Goal: Task Accomplishment & Management: Manage account settings

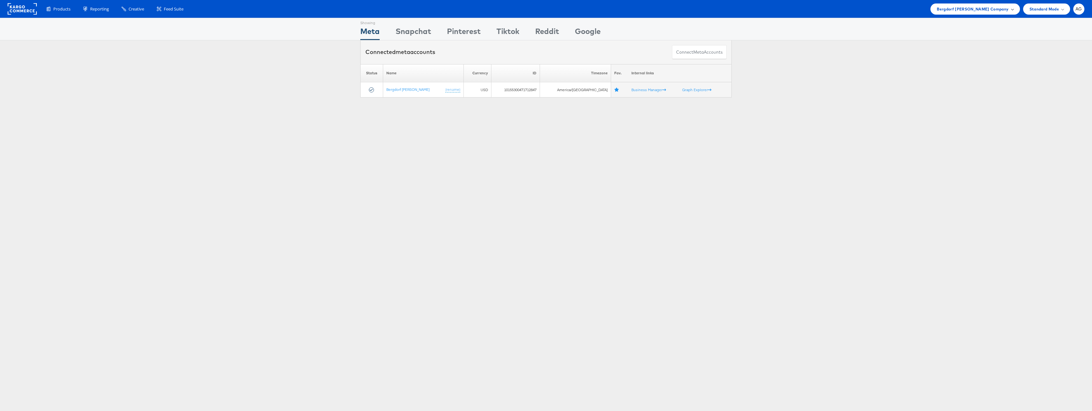
click at [1008, 6] on span "Bergdorf Goodman Company" at bounding box center [973, 9] width 72 height 7
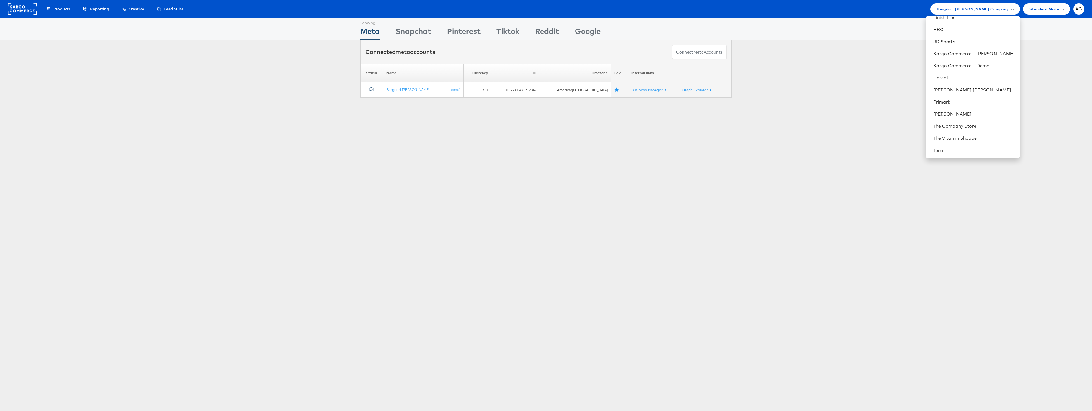
scroll to position [186, 0]
click at [958, 118] on link "Urban Outfitters" at bounding box center [974, 115] width 82 height 6
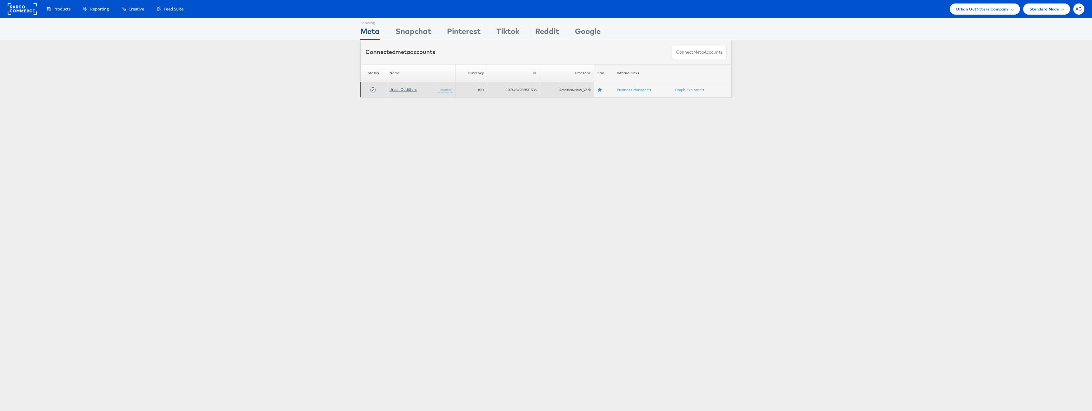
click at [396, 88] on link "Urban Outfitters" at bounding box center [402, 89] width 27 height 5
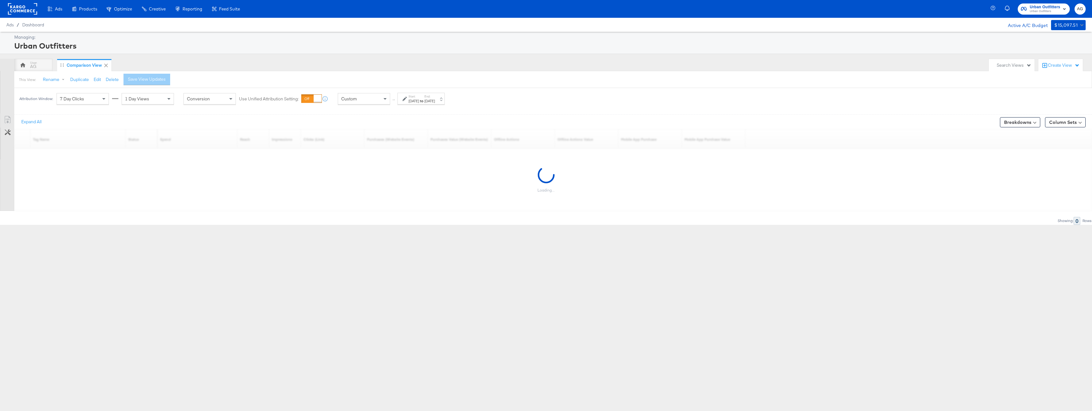
click at [252, 52] on div "Managing: Urban Outfitters" at bounding box center [546, 43] width 1092 height 22
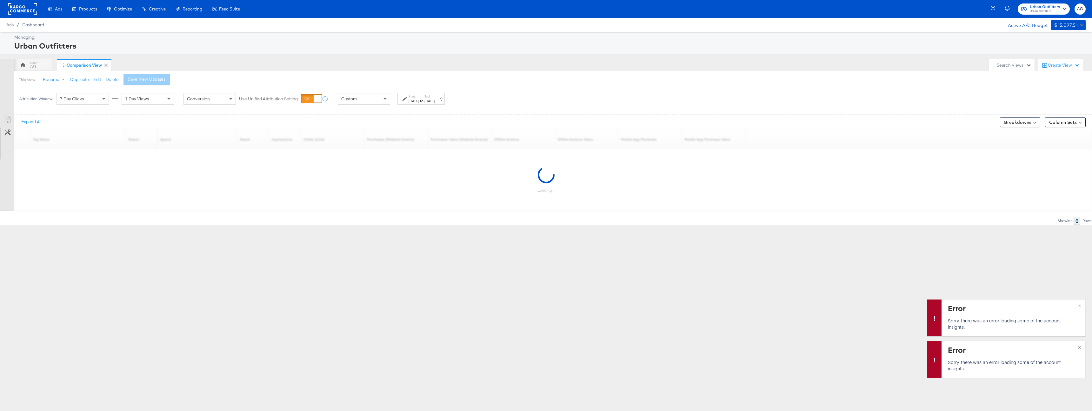
drag, startPoint x: 30, startPoint y: 67, endPoint x: 45, endPoint y: 81, distance: 20.9
click at [30, 67] on div "AG" at bounding box center [33, 65] width 38 height 13
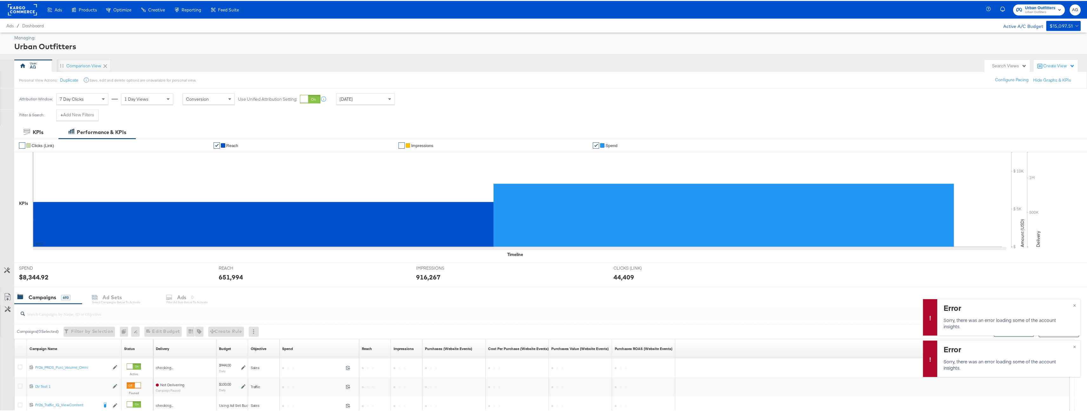
scroll to position [133, 0]
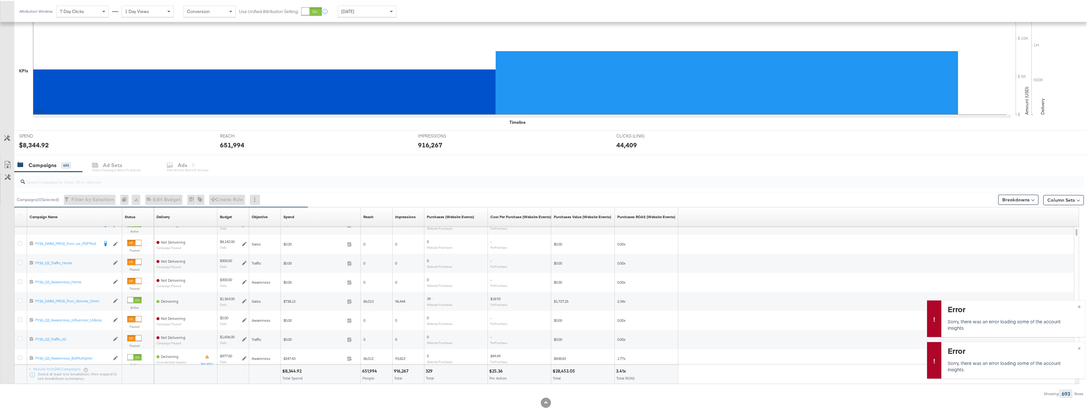
click at [87, 185] on div at bounding box center [550, 181] width 1067 height 13
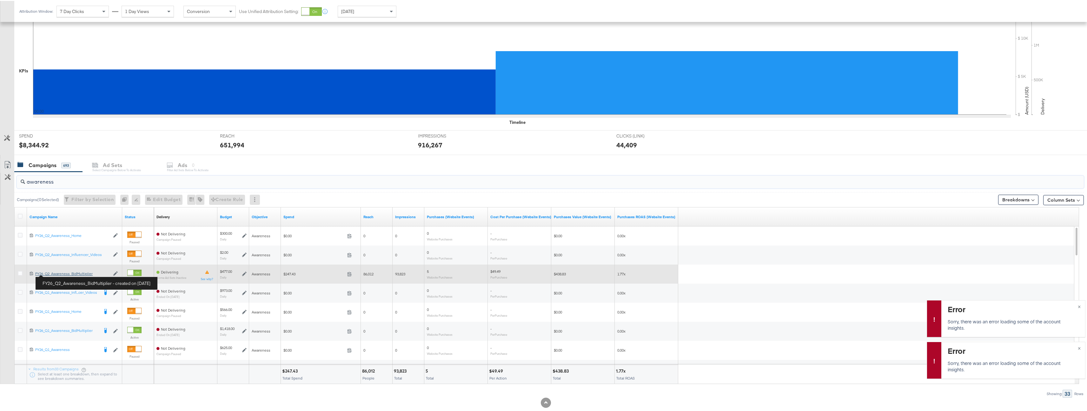
type input "awareness"
click at [59, 273] on div "FY26_Q2_Awareness_BidMultiplier FY26_Q2_Awareness_BidMultiplier" at bounding box center [72, 272] width 75 height 5
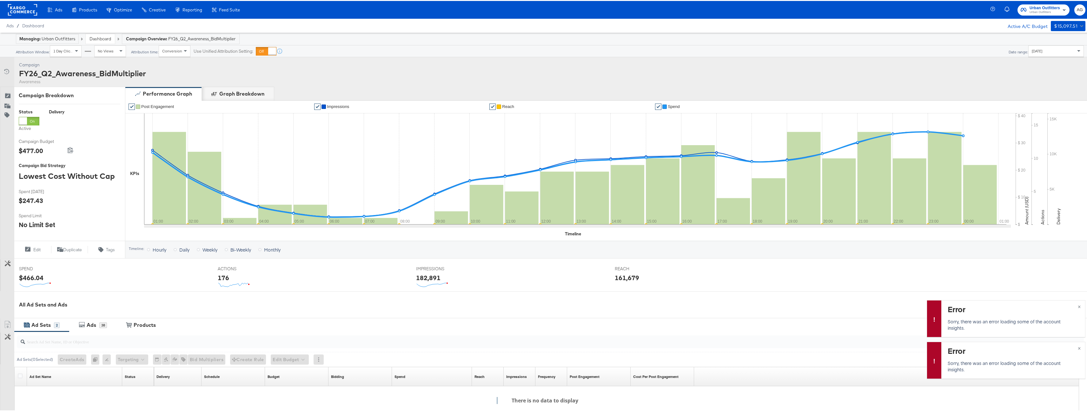
click at [105, 37] on link "Dashboard" at bounding box center [101, 38] width 22 height 6
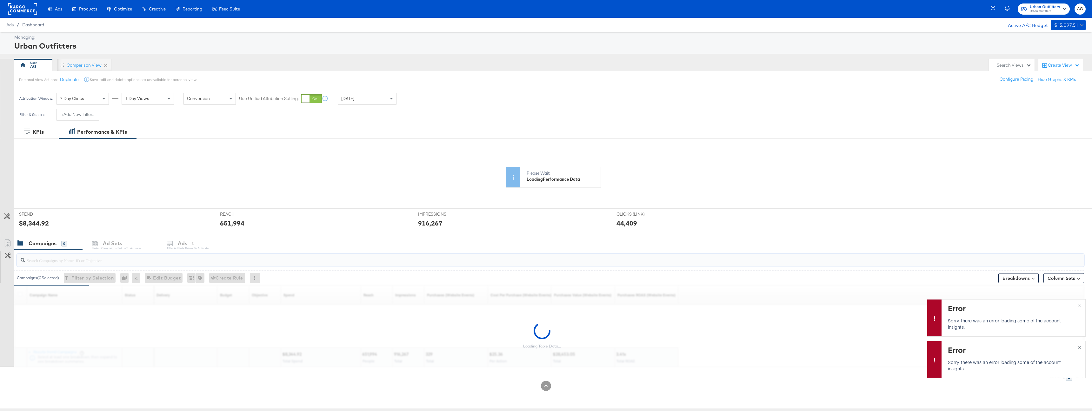
click at [101, 263] on input "search" at bounding box center [503, 257] width 957 height 12
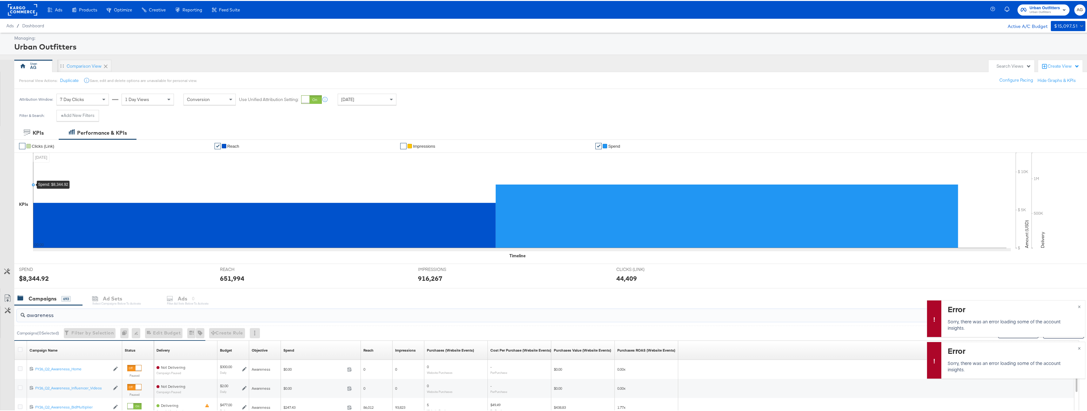
scroll to position [129, 0]
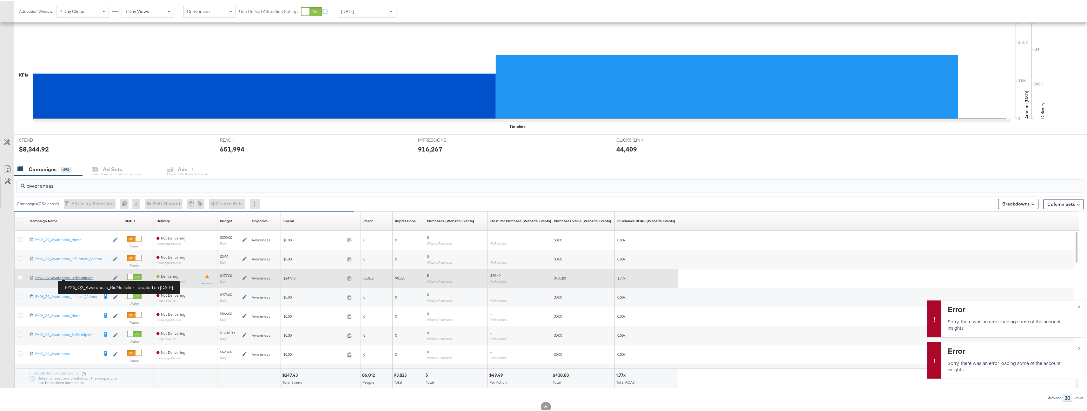
type input "awareness"
click at [82, 277] on div "FY26_Q2_Awareness_BidMultiplier FY26_Q2_Awareness_BidMultiplier" at bounding box center [72, 276] width 75 height 5
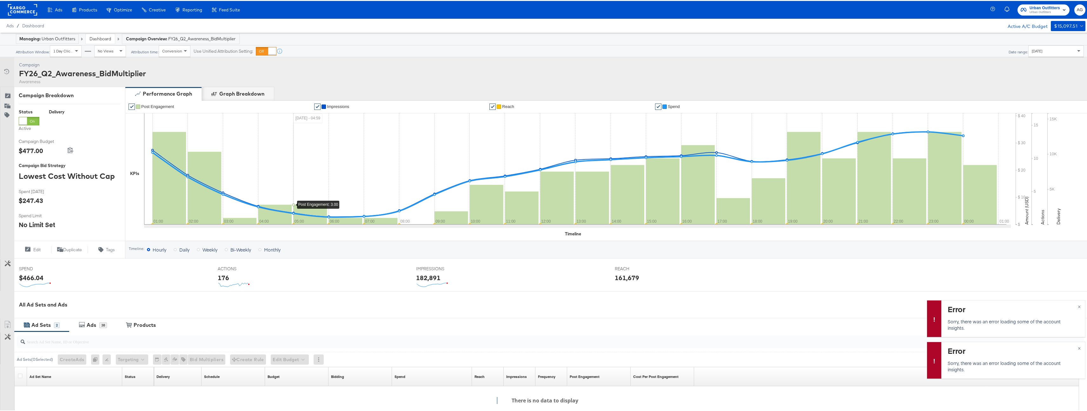
scroll to position [94, 0]
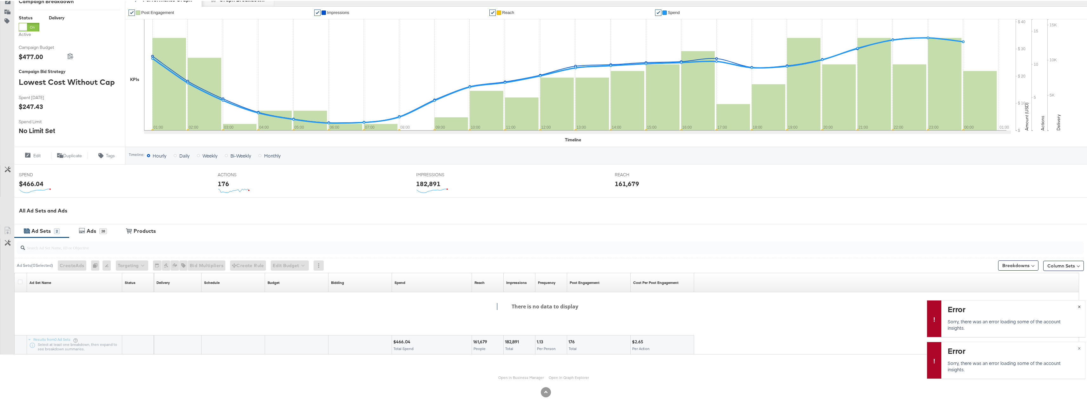
click at [1078, 306] on span "×" at bounding box center [1079, 304] width 3 height 7
click at [1078, 345] on span "×" at bounding box center [1079, 346] width 3 height 7
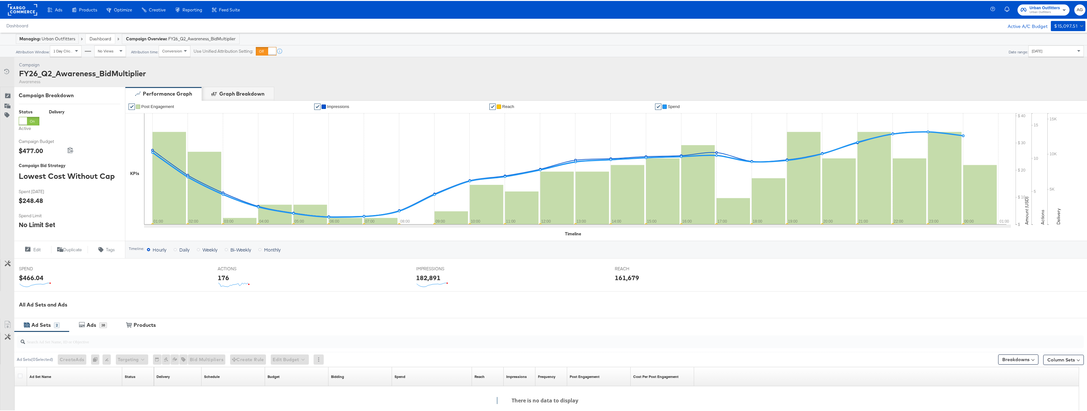
scroll to position [94, 0]
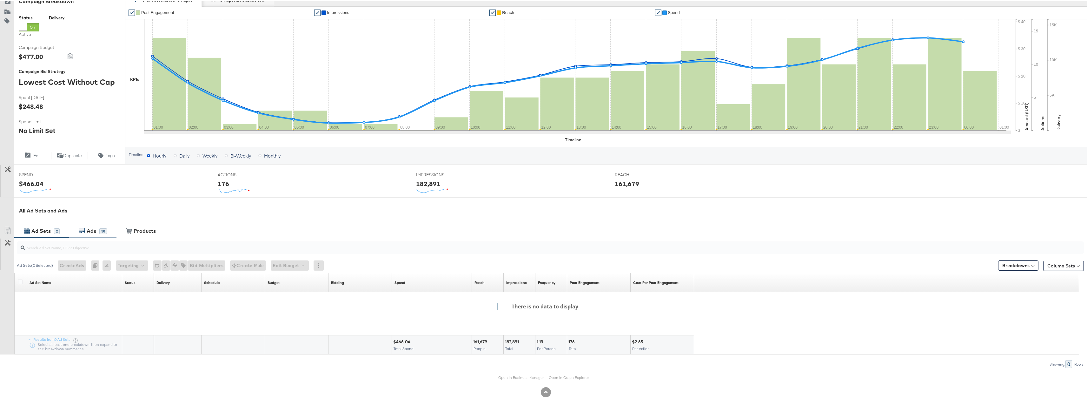
click at [83, 233] on div "Ads 38" at bounding box center [93, 229] width 28 height 7
click at [50, 232] on div "Ad Sets" at bounding box center [40, 229] width 19 height 7
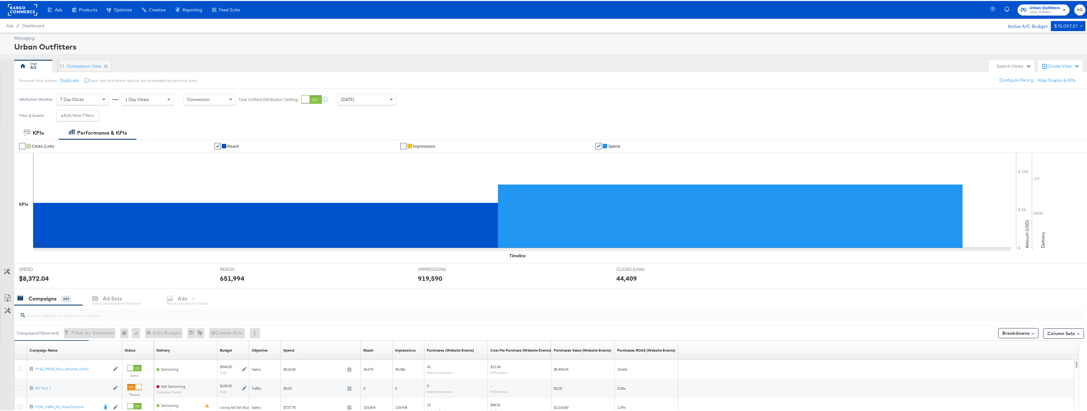
scroll to position [143, 0]
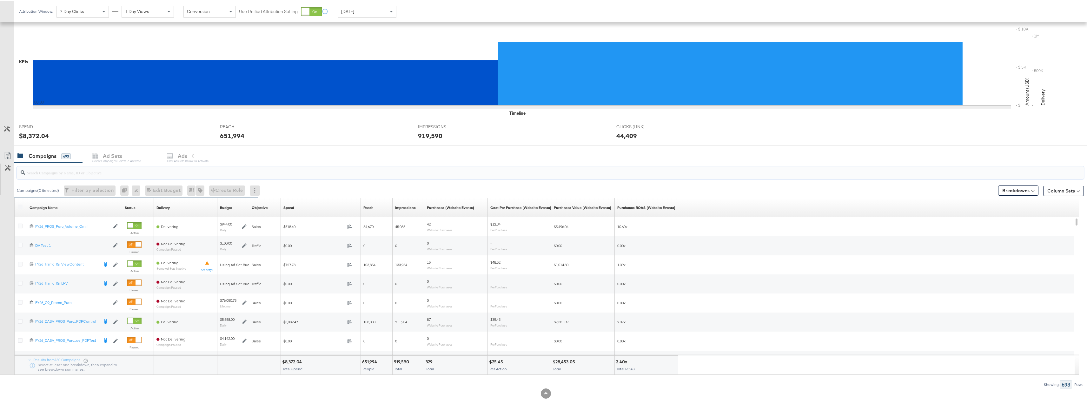
click at [80, 175] on input "search" at bounding box center [503, 169] width 957 height 12
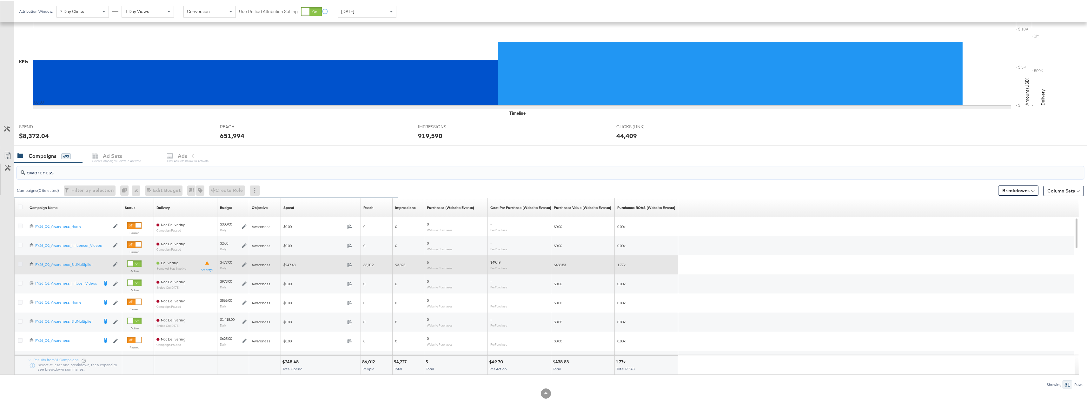
type input "awareness"
click at [19, 262] on icon at bounding box center [20, 263] width 5 height 5
click at [0, 0] on input "checkbox" at bounding box center [0, 0] width 0 height 0
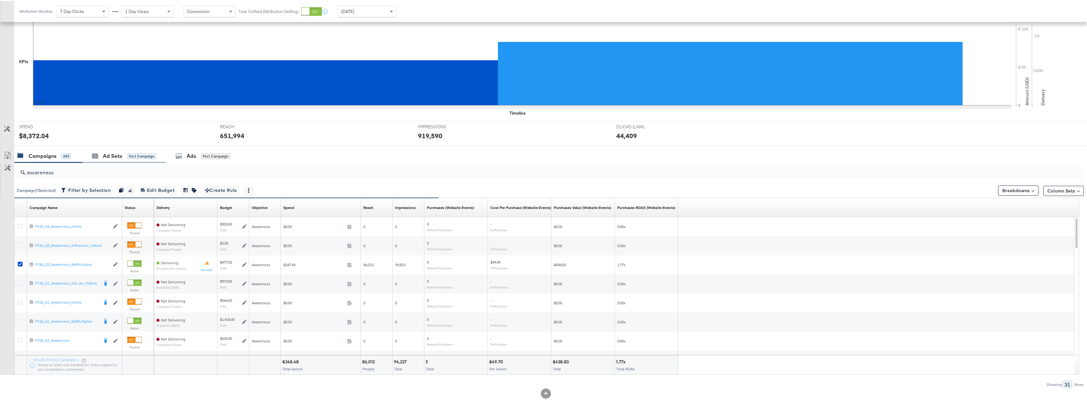
click at [119, 150] on div "Ad Sets for 1 Campaign" at bounding box center [124, 155] width 83 height 14
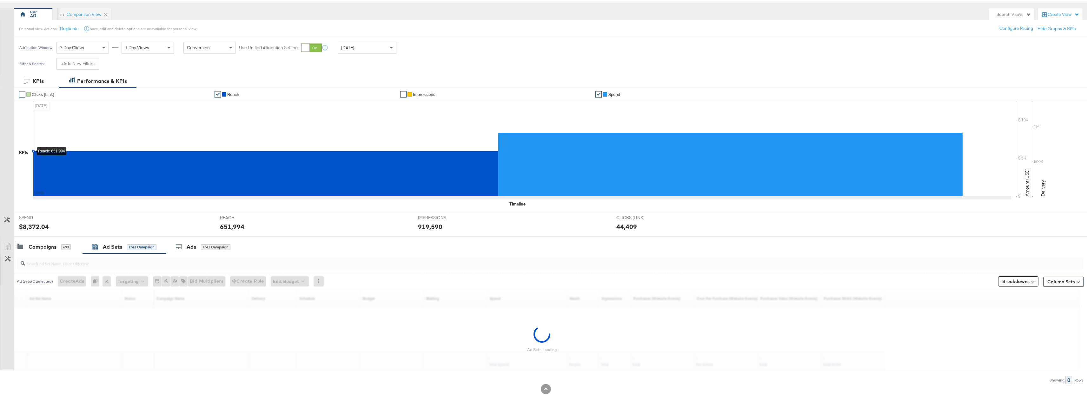
scroll to position [52, 0]
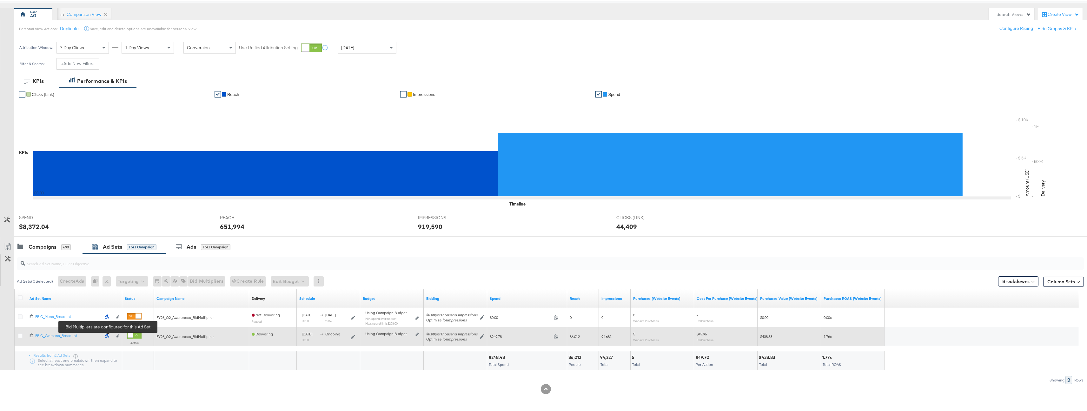
click at [108, 334] on icon at bounding box center [107, 334] width 5 height 5
click at [20, 335] on icon at bounding box center [20, 334] width 5 height 5
click at [0, 0] on input "checkbox" at bounding box center [0, 0] width 0 height 0
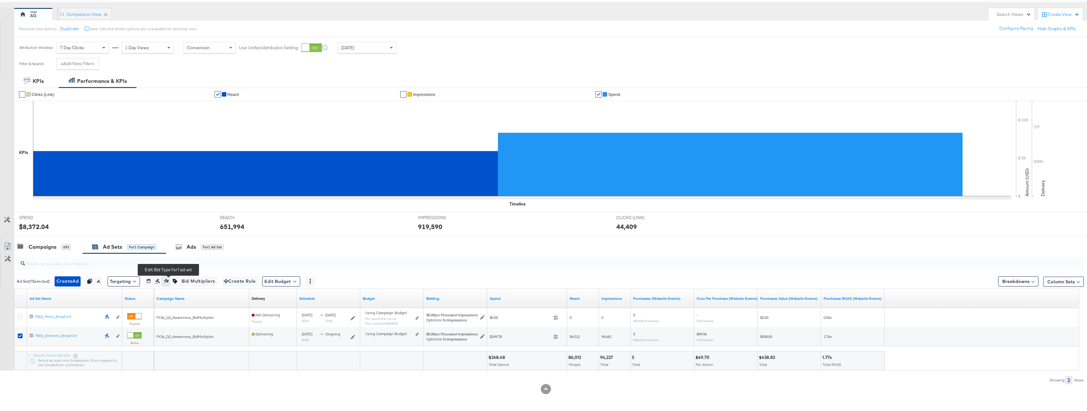
click at [169, 280] on icon "button" at bounding box center [167, 280] width 3 height 3
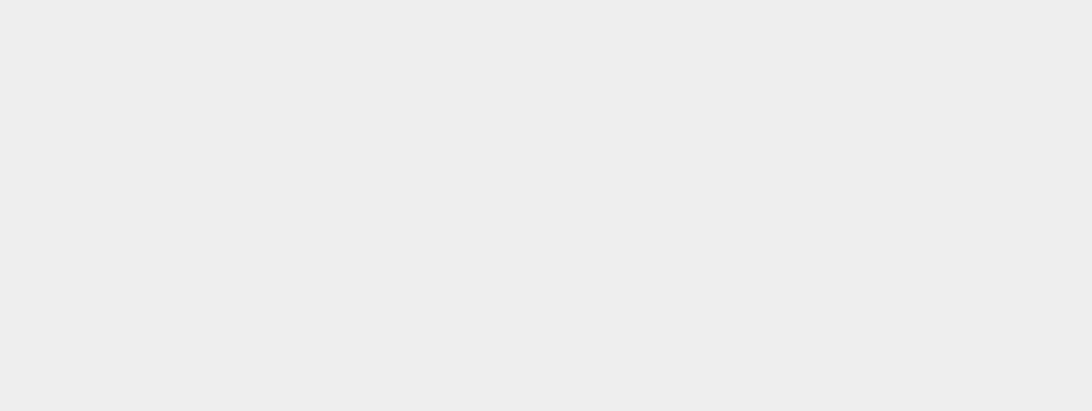
scroll to position [0, 0]
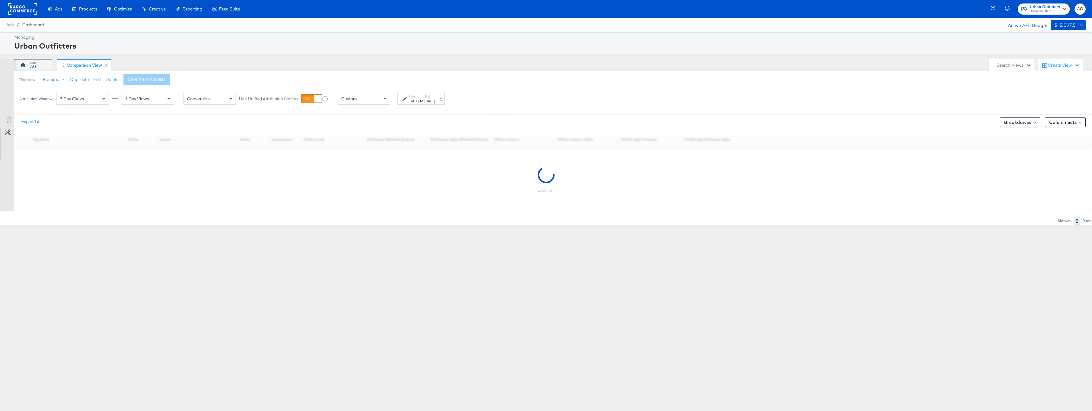
click at [24, 69] on div at bounding box center [23, 65] width 8 height 8
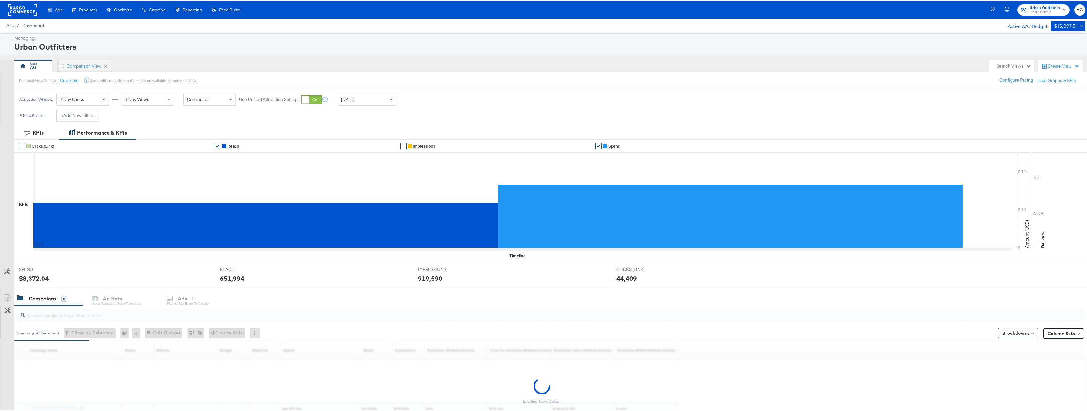
click at [114, 321] on div at bounding box center [550, 314] width 1067 height 15
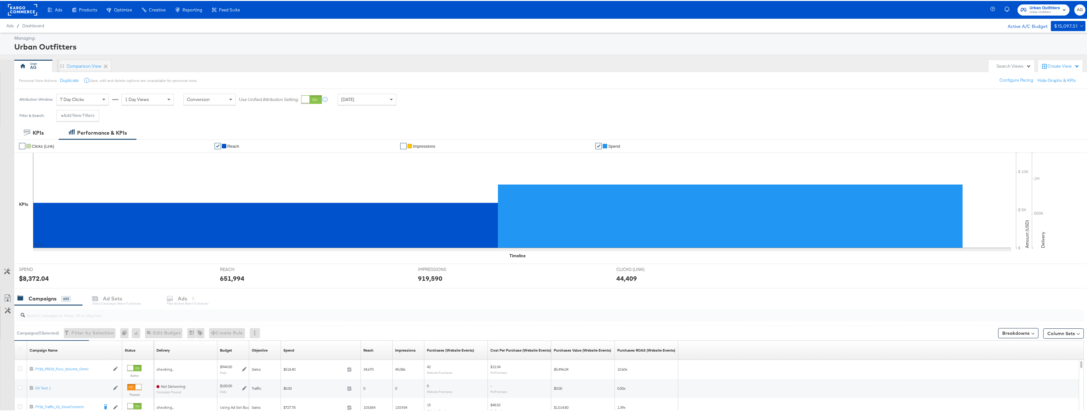
click at [115, 318] on div at bounding box center [550, 314] width 1067 height 13
click at [117, 307] on input "awa" at bounding box center [503, 311] width 957 height 12
click at [117, 311] on input "awa" at bounding box center [503, 311] width 957 height 12
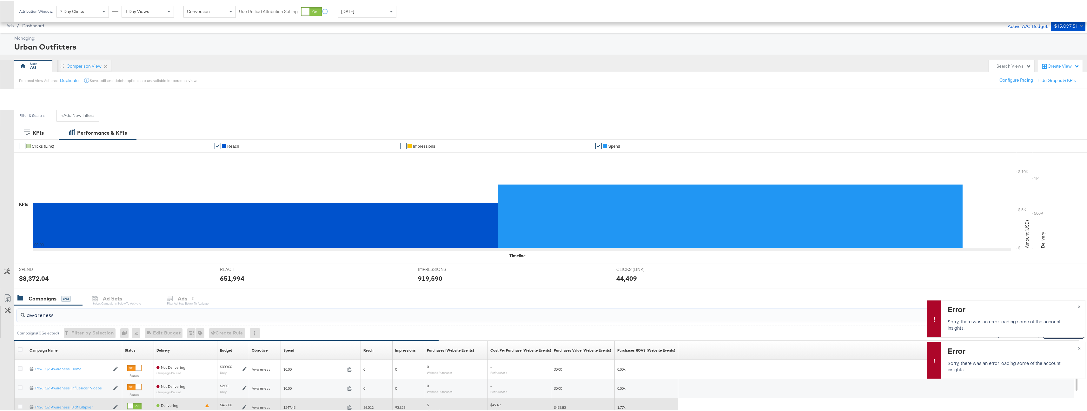
scroll to position [147, 0]
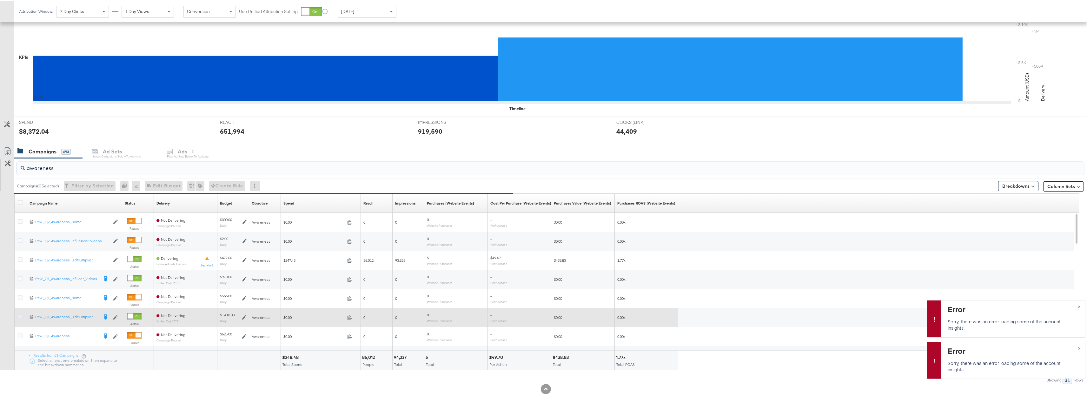
type input "awareness"
click at [18, 314] on icon at bounding box center [20, 315] width 5 height 5
click at [0, 0] on input "checkbox" at bounding box center [0, 0] width 0 height 0
click at [18, 314] on icon at bounding box center [20, 315] width 5 height 5
click at [0, 0] on input "checkbox" at bounding box center [0, 0] width 0 height 0
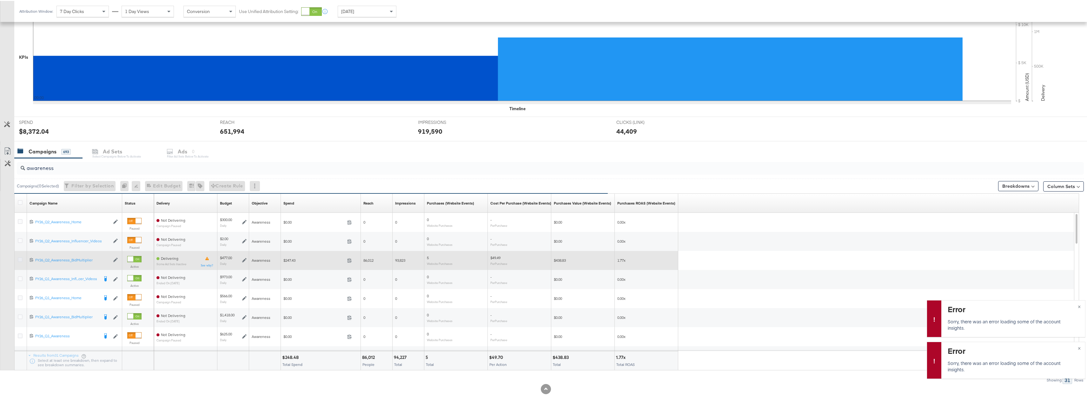
click at [22, 258] on icon at bounding box center [20, 258] width 5 height 5
click at [0, 0] on input "checkbox" at bounding box center [0, 0] width 0 height 0
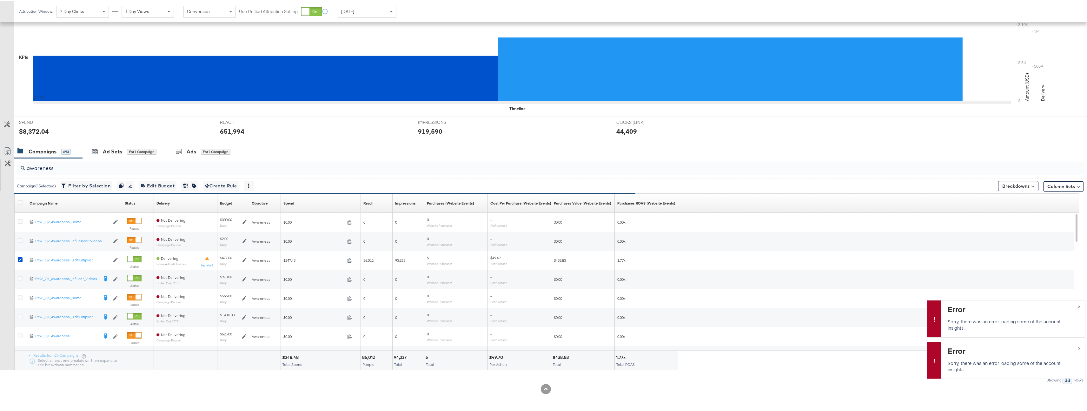
click at [131, 148] on div "for 1 Campaign" at bounding box center [142, 151] width 30 height 6
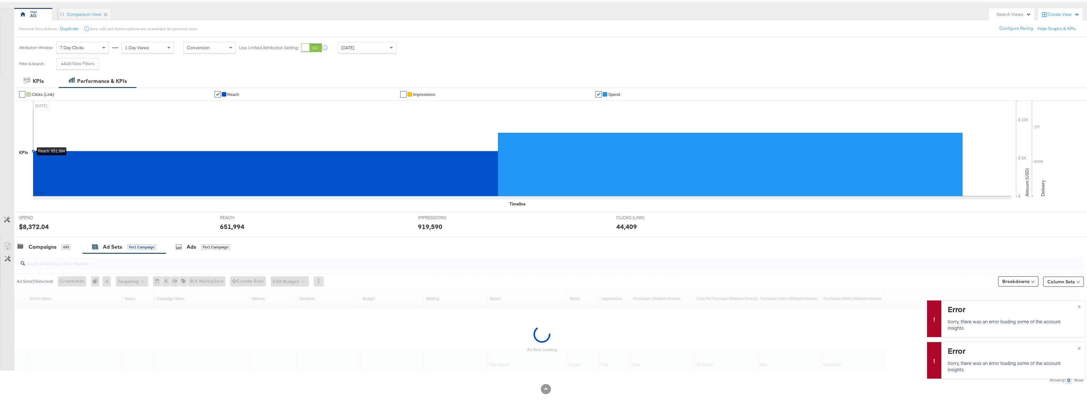
scroll to position [52, 0]
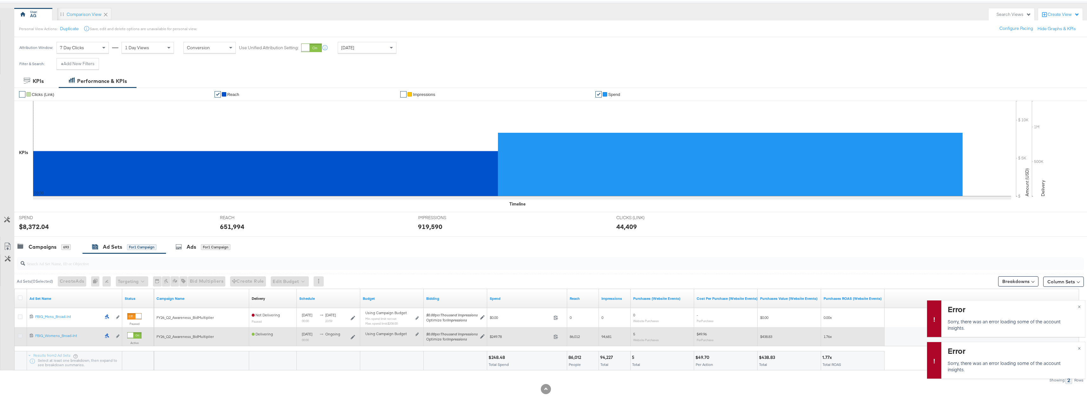
click at [22, 334] on icon at bounding box center [20, 334] width 5 height 5
click at [0, 0] on input "checkbox" at bounding box center [0, 0] width 0 height 0
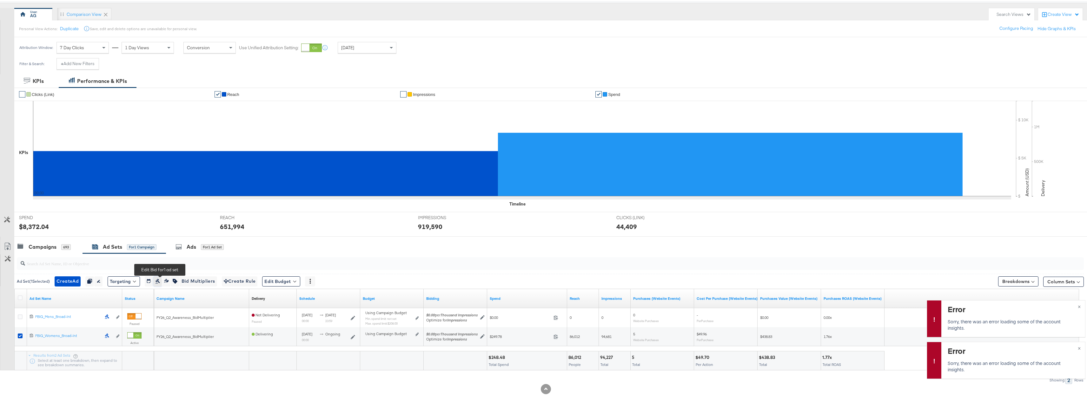
click at [160, 281] on icon "button" at bounding box center [157, 280] width 4 height 4
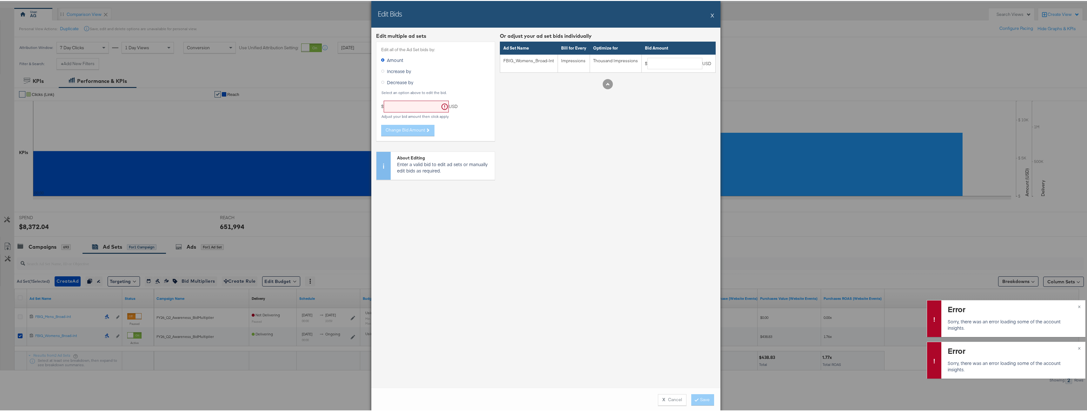
click at [711, 13] on button "X" at bounding box center [712, 14] width 3 height 13
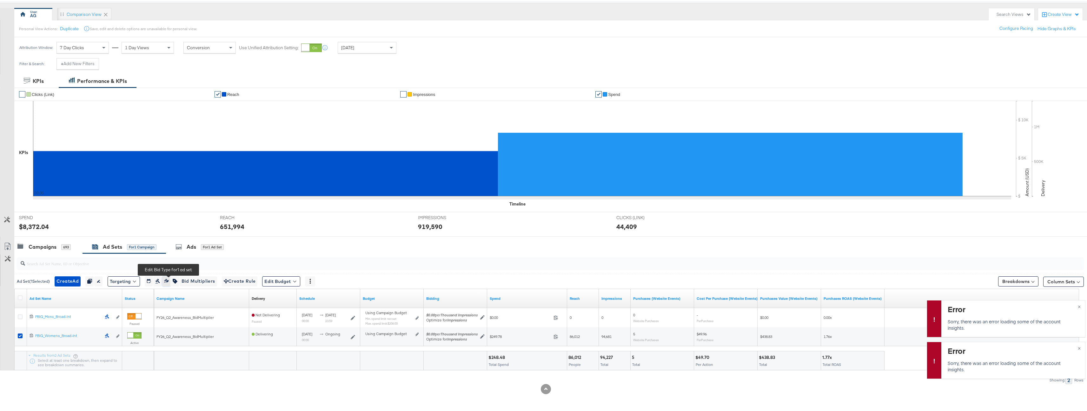
click at [166, 282] on button "button" at bounding box center [166, 280] width 9 height 10
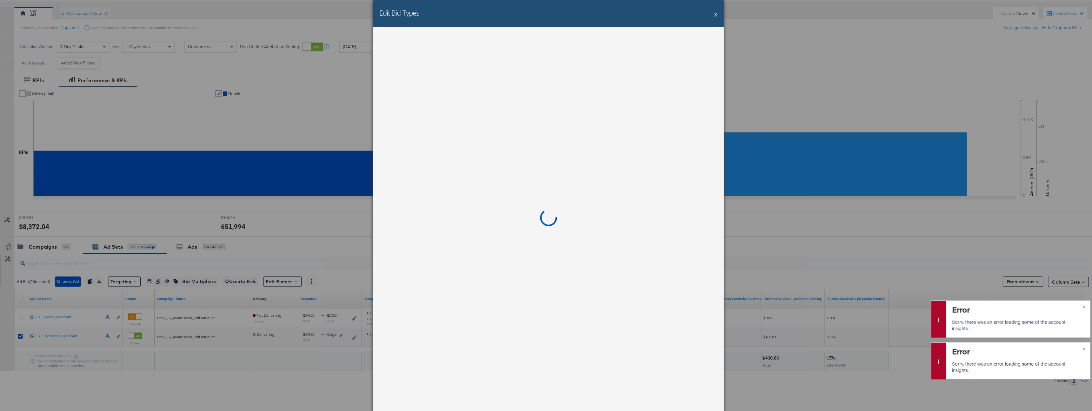
scroll to position [0, 0]
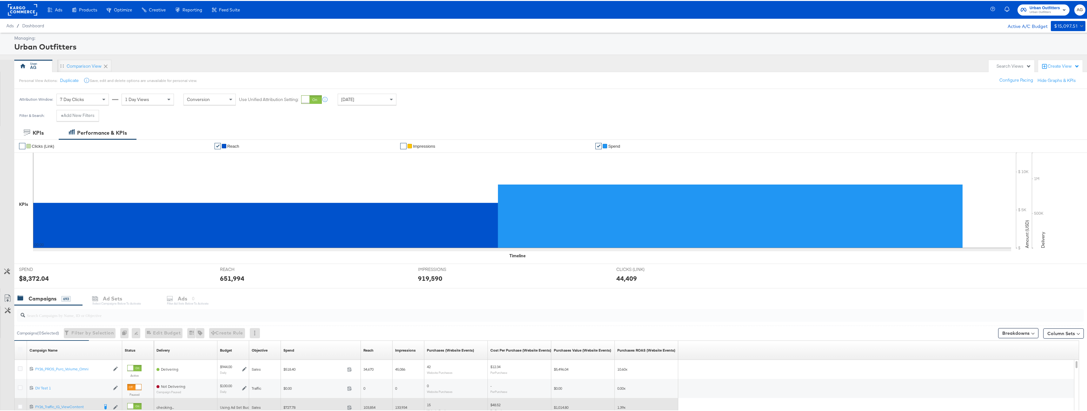
scroll to position [142, 0]
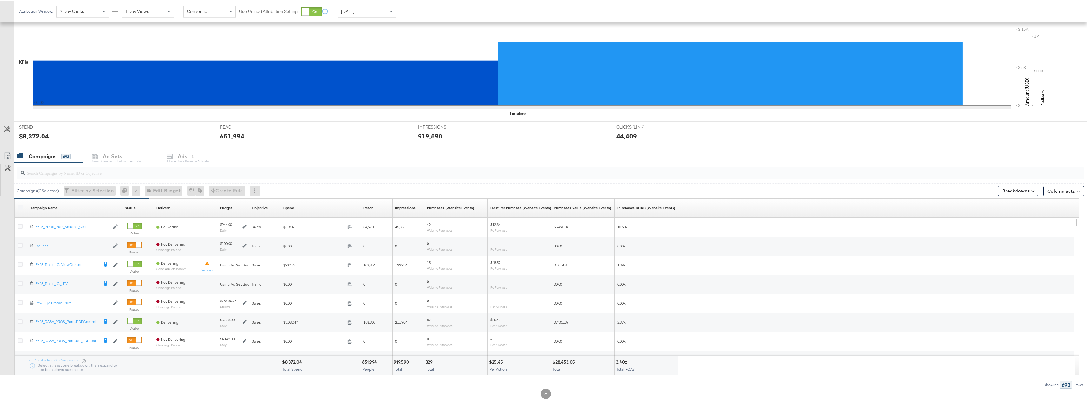
click at [76, 176] on div at bounding box center [550, 172] width 1067 height 13
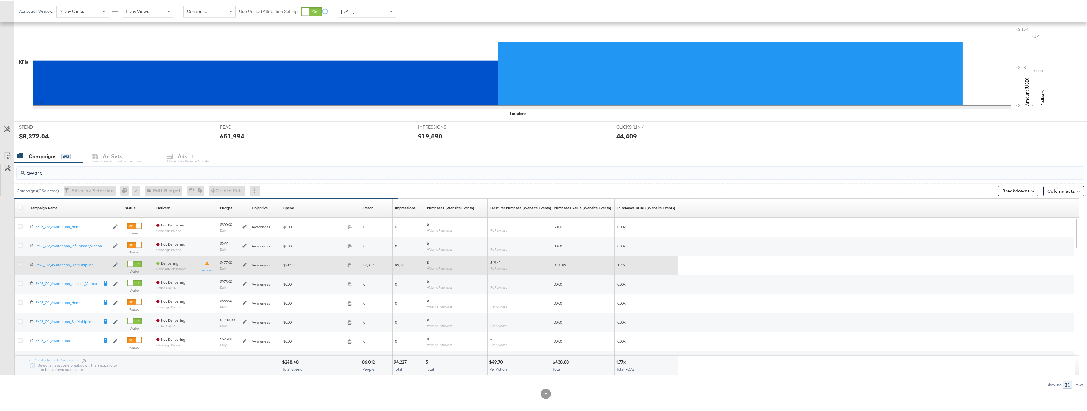
type input "aware"
click at [19, 265] on icon at bounding box center [20, 263] width 5 height 5
click at [0, 0] on input "checkbox" at bounding box center [0, 0] width 0 height 0
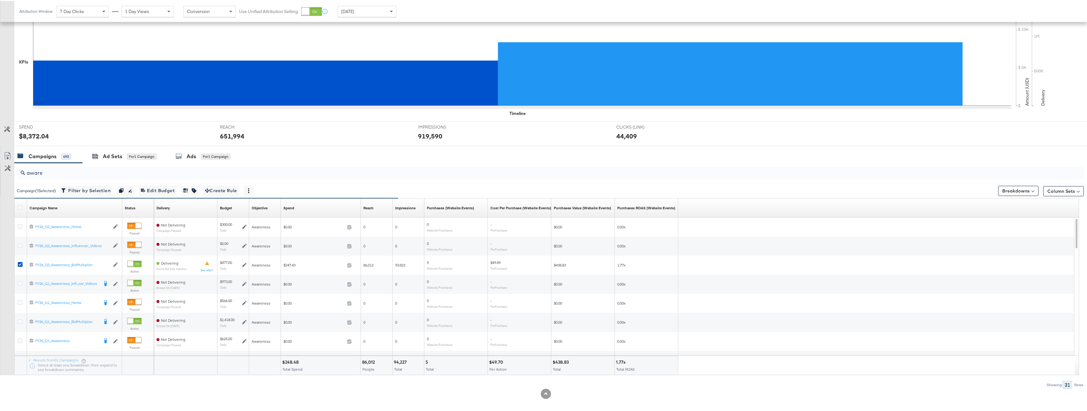
click at [130, 146] on div at bounding box center [546, 147] width 1092 height 5
click at [132, 154] on div "for 1 Campaign" at bounding box center [142, 156] width 30 height 6
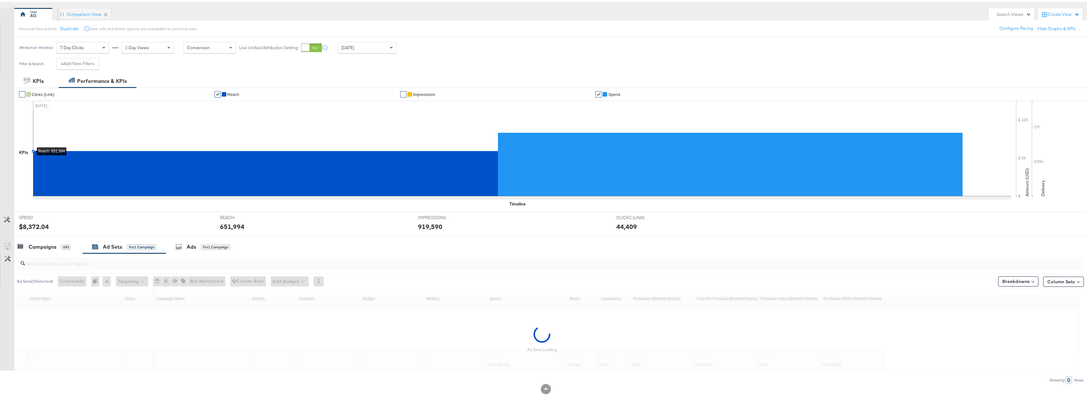
scroll to position [52, 0]
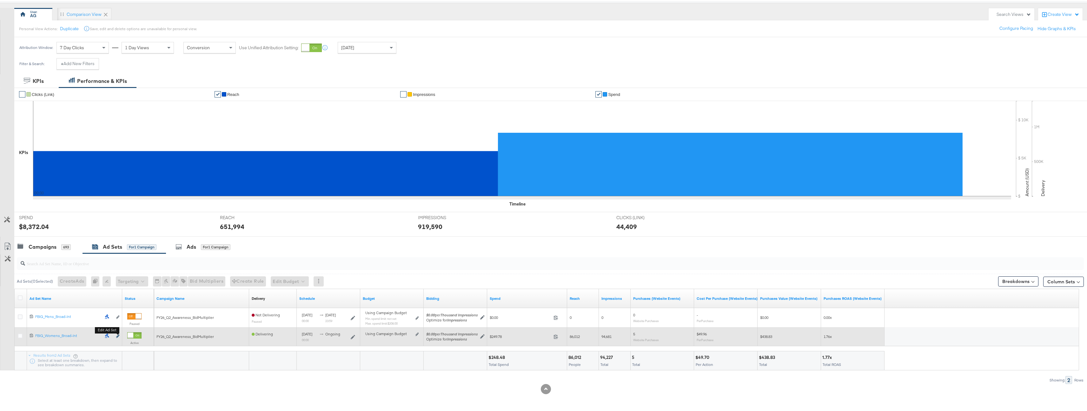
click at [118, 335] on icon "link" at bounding box center [117, 334] width 3 height 3
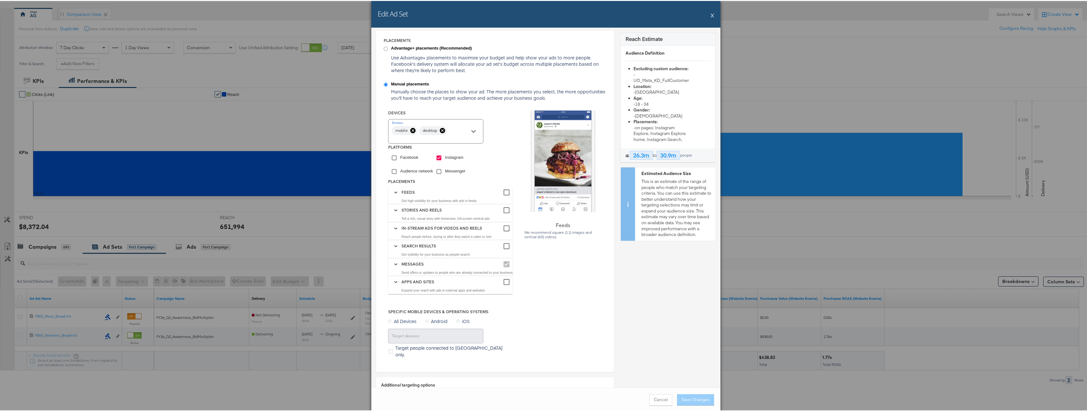
scroll to position [897, 0]
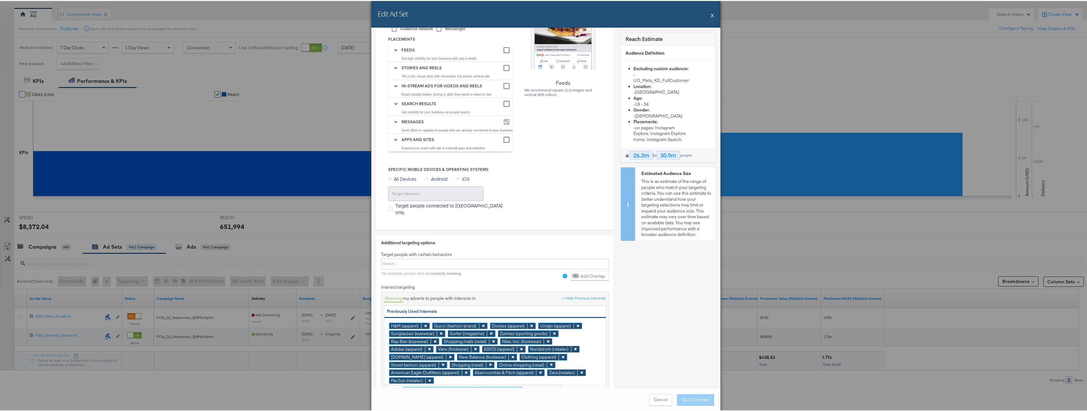
click at [708, 13] on div "Edit Ad Set X" at bounding box center [545, 13] width 349 height 27
click at [713, 13] on div "Edit Ad Set X" at bounding box center [545, 13] width 349 height 27
click at [711, 16] on button "X" at bounding box center [712, 14] width 3 height 13
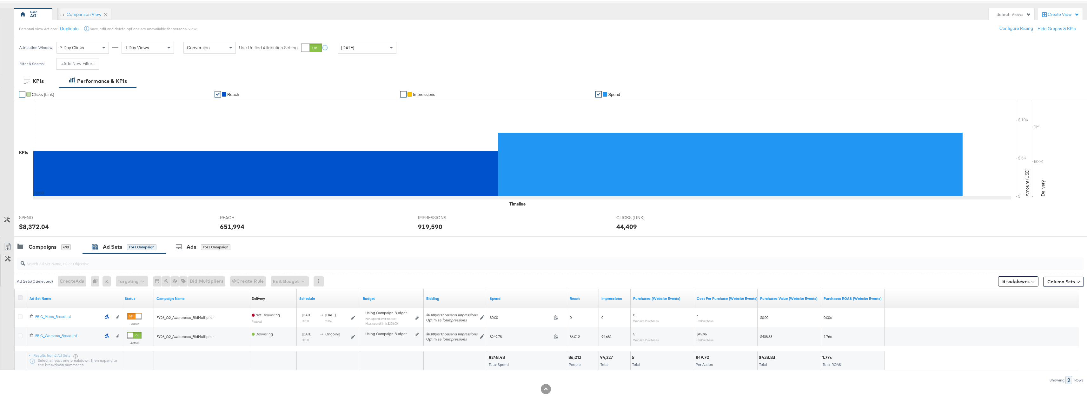
click at [21, 296] on icon at bounding box center [20, 296] width 5 height 5
click at [0, 0] on input "checkbox" at bounding box center [0, 0] width 0 height 0
drag, startPoint x: 181, startPoint y: 281, endPoint x: 183, endPoint y: 290, distance: 9.5
click at [183, 290] on div "Ad Sets ( 2 Selected) Create Ads Create 2 ads Duplicate 2 ad sets Rename 2 ad s…" at bounding box center [542, 317] width 1084 height 130
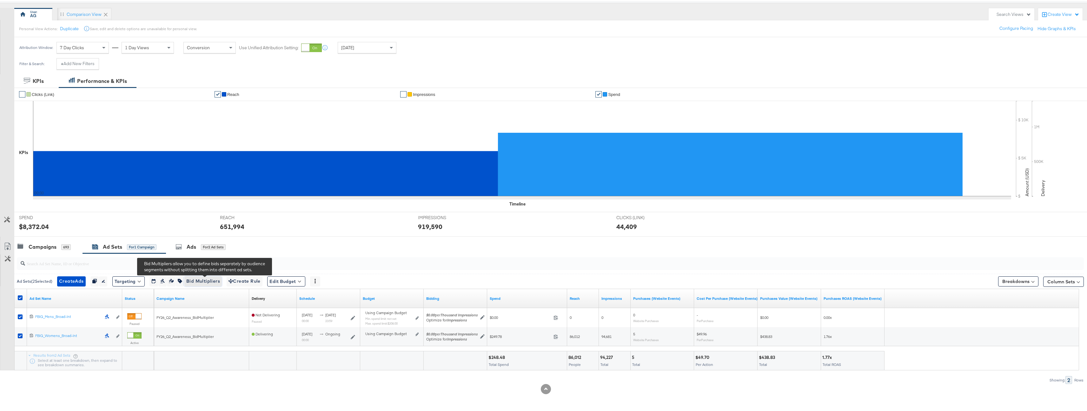
click at [203, 279] on span "Bid Multipliers" at bounding box center [203, 280] width 34 height 8
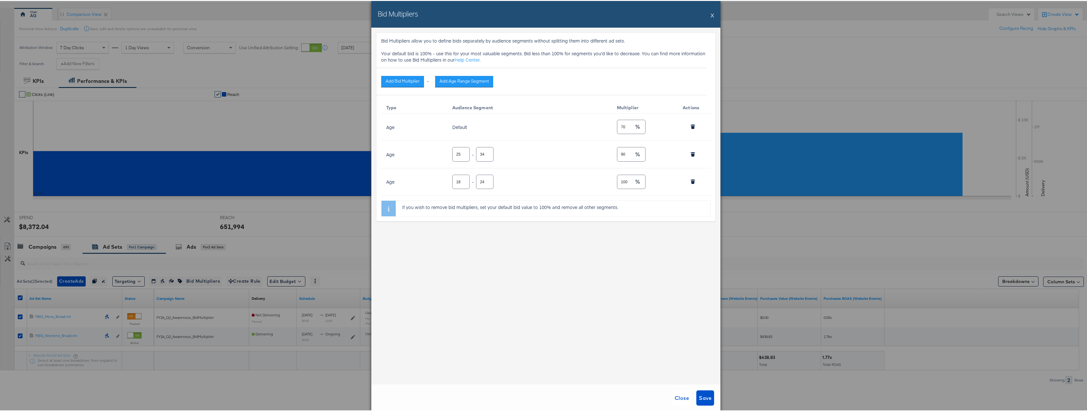
click at [635, 154] on icon "button" at bounding box center [637, 153] width 4 height 4
click at [625, 152] on input "90" at bounding box center [625, 151] width 17 height 14
click at [692, 127] on icon "button" at bounding box center [692, 126] width 3 height 3
type input "90"
type input "18"
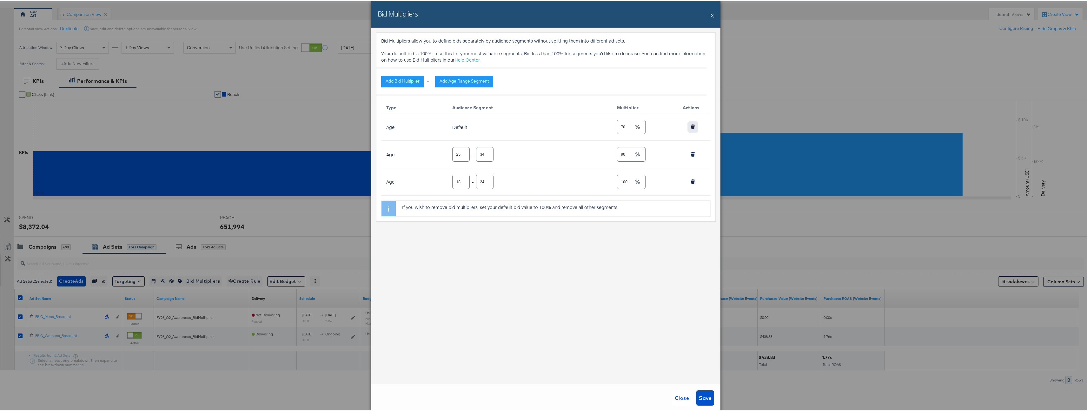
type input "24"
type input "100"
click at [692, 127] on icon "button" at bounding box center [692, 126] width 3 height 3
type input "100"
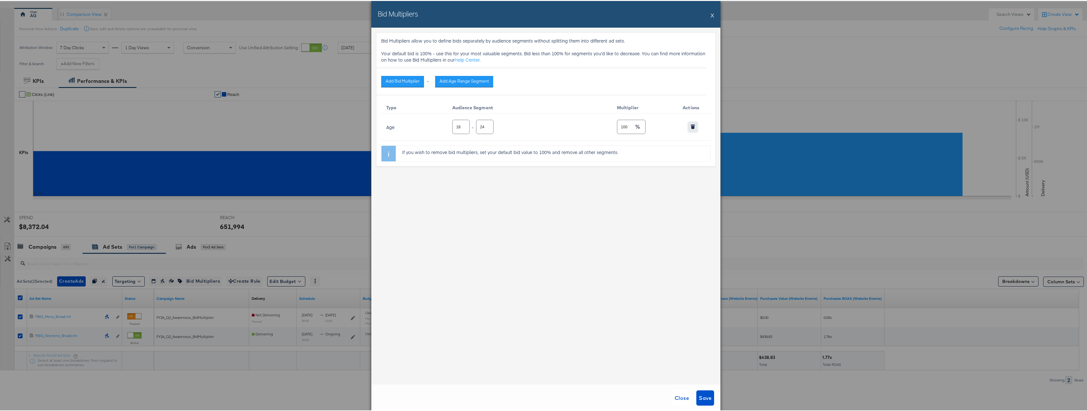
click at [692, 127] on icon "button" at bounding box center [692, 126] width 3 height 3
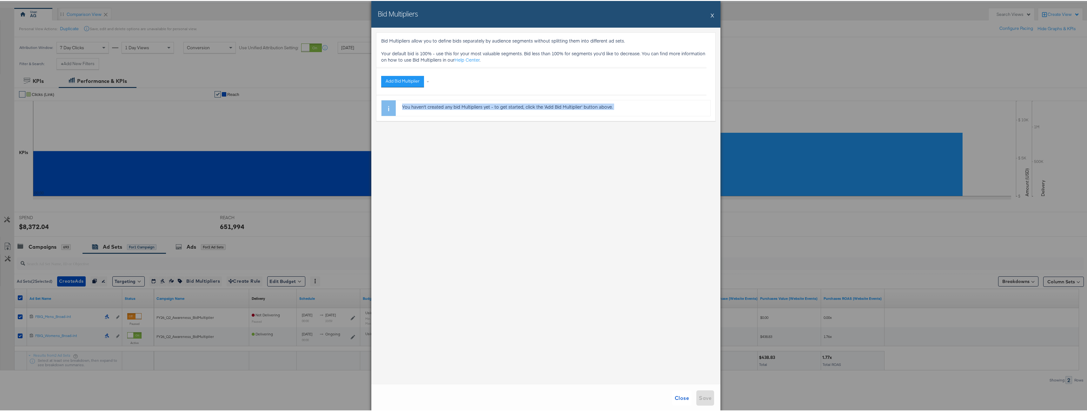
click at [692, 127] on div "Bid Multipliers allow you to define bids separately by audience segments withou…" at bounding box center [545, 205] width 349 height 356
click at [637, 313] on div "Bid Multipliers allow you to define bids separately by audience segments withou…" at bounding box center [545, 205] width 349 height 356
click at [411, 81] on button "Add Bid Multiplier" at bounding box center [402, 80] width 43 height 11
click at [422, 121] on li "Age" at bounding box center [408, 124] width 48 height 9
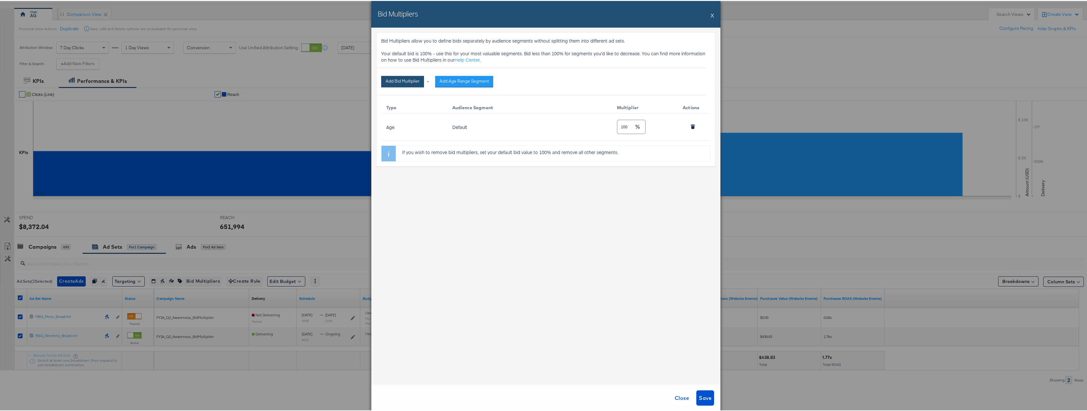
click at [408, 80] on button "Add Bid Multiplier" at bounding box center [402, 80] width 43 height 11
click at [629, 129] on input "100" at bounding box center [625, 123] width 17 height 14
click at [457, 80] on button "Add Age Range Segment" at bounding box center [464, 80] width 58 height 11
click at [461, 123] on input "18" at bounding box center [461, 123] width 17 height 14
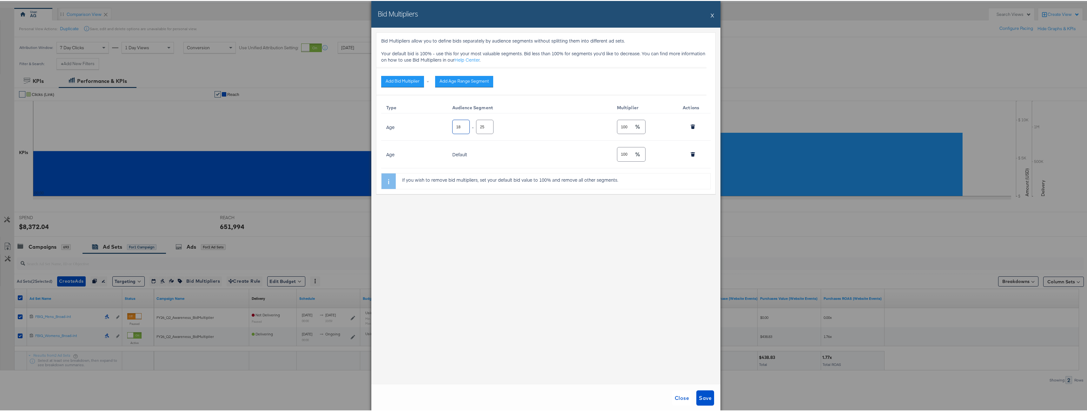
click at [456, 125] on input "18" at bounding box center [461, 123] width 17 height 14
type input "45"
click at [476, 126] on input "25" at bounding box center [484, 123] width 17 height 14
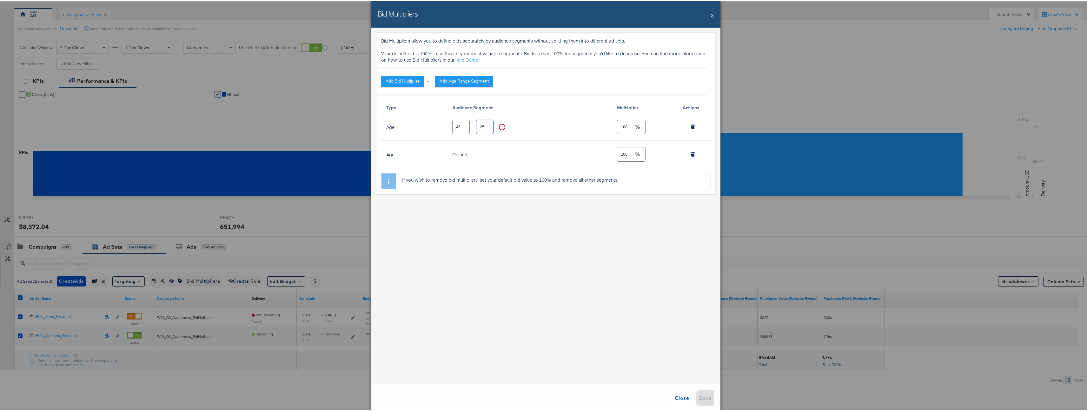
click at [476, 126] on input "25" at bounding box center [484, 123] width 17 height 14
type input "1000"
click at [612, 130] on td "100" at bounding box center [645, 125] width 66 height 27
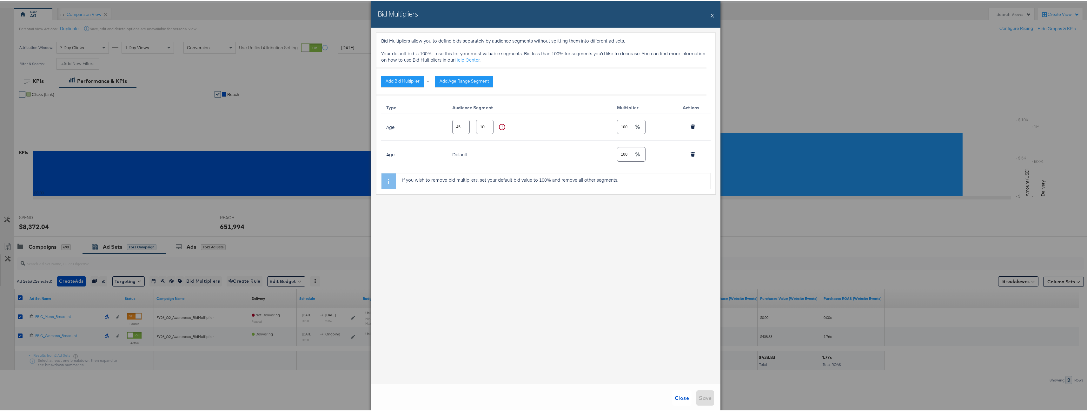
click at [541, 129] on div "45 - 1000 Age range bid multipliers must have a range between 18 and 100 and ca…" at bounding box center [528, 125] width 152 height 17
click at [481, 125] on input "1000" at bounding box center [484, 123] width 17 height 14
click at [622, 128] on input "100" at bounding box center [625, 123] width 17 height 14
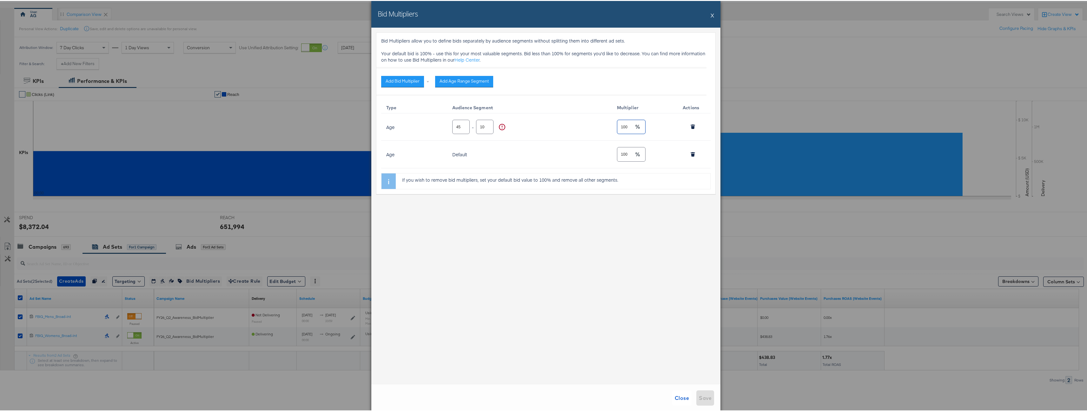
click at [622, 128] on input "100" at bounding box center [625, 123] width 17 height 14
type input "80"
drag, startPoint x: 573, startPoint y: 143, endPoint x: 542, endPoint y: 136, distance: 31.8
click at [573, 143] on td "Default" at bounding box center [529, 153] width 165 height 27
click at [483, 127] on input "999" at bounding box center [484, 123] width 17 height 14
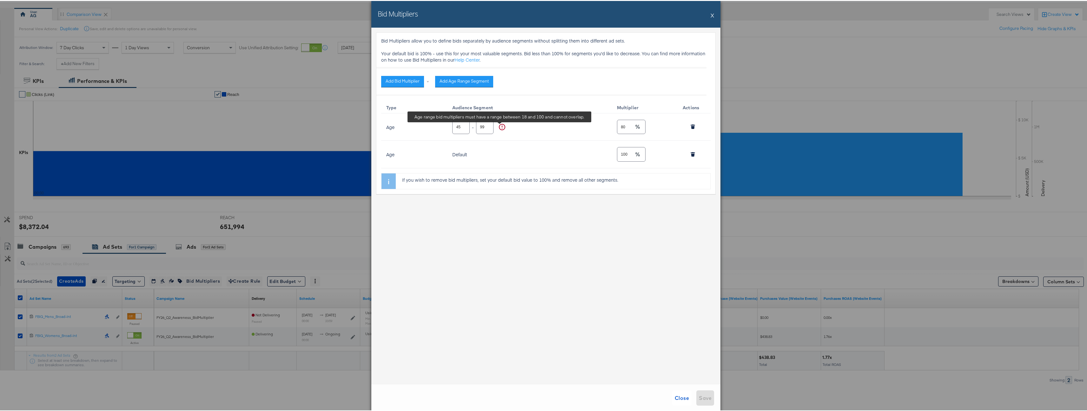
click at [500, 125] on icon at bounding box center [502, 126] width 6 height 6
click at [695, 155] on div at bounding box center [693, 153] width 20 height 10
click at [694, 155] on button "button" at bounding box center [693, 153] width 10 height 10
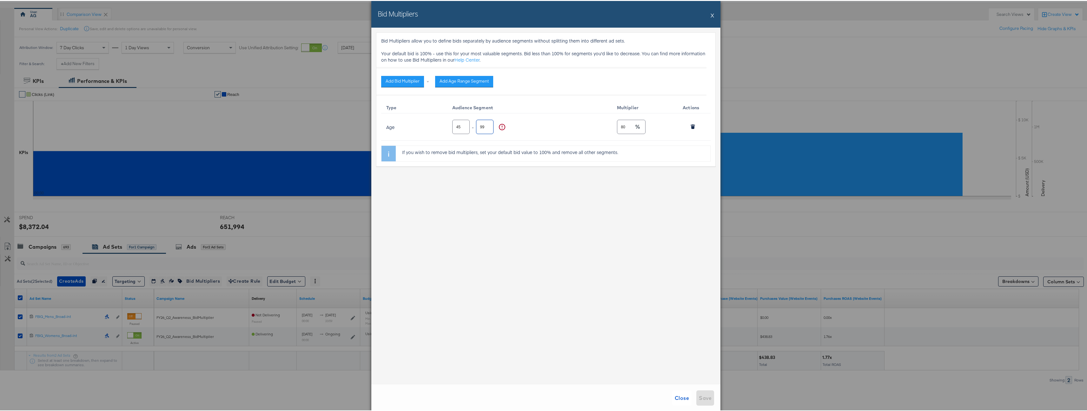
click at [482, 125] on input "999" at bounding box center [484, 123] width 17 height 14
type input "1000"
click at [485, 125] on input "1000" at bounding box center [484, 123] width 17 height 14
click at [642, 317] on div "Bid Multipliers allow you to define bids separately by audience segments withou…" at bounding box center [545, 205] width 349 height 356
click at [453, 126] on input "45" at bounding box center [461, 123] width 17 height 14
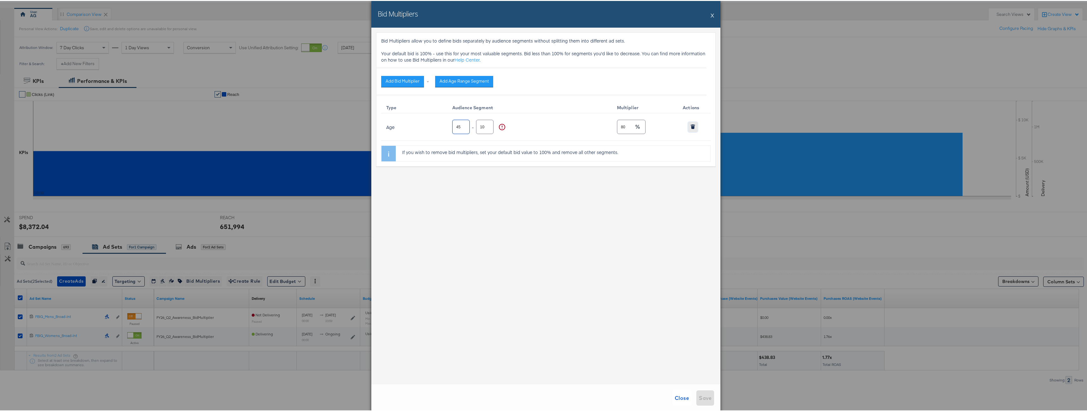
click at [691, 126] on icon "button" at bounding box center [693, 125] width 4 height 4
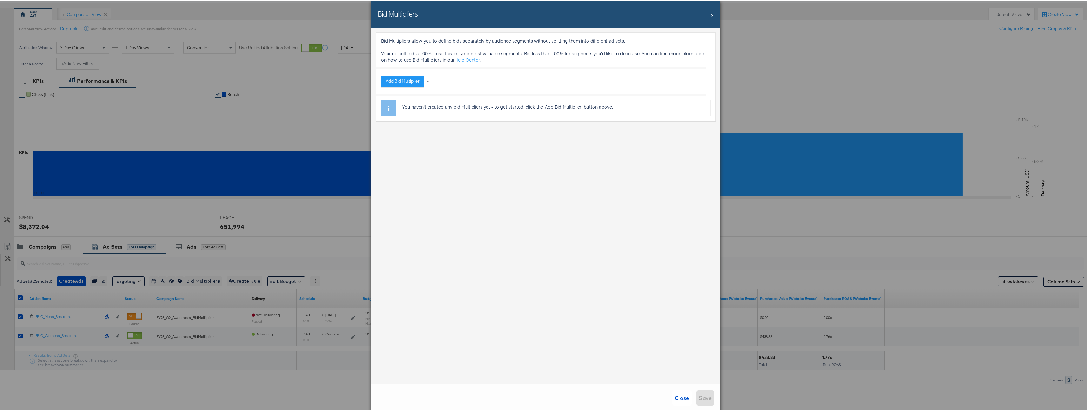
click at [711, 11] on button "X" at bounding box center [712, 14] width 3 height 13
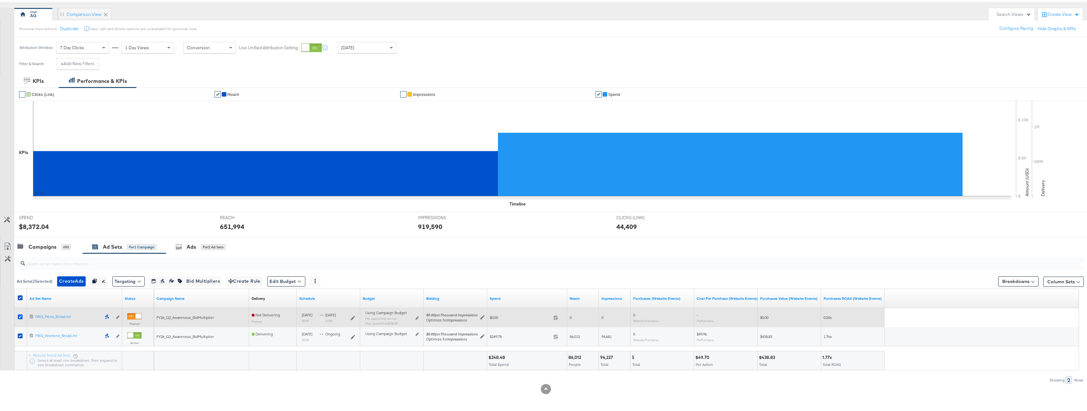
click at [22, 316] on icon at bounding box center [20, 315] width 5 height 5
click at [0, 0] on input "checkbox" at bounding box center [0, 0] width 0 height 0
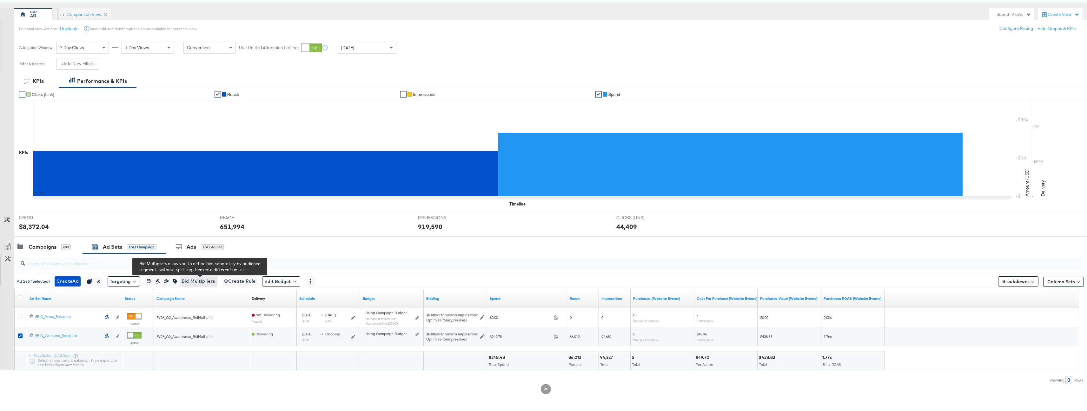
click at [206, 281] on span "Bid Multipliers" at bounding box center [199, 280] width 34 height 8
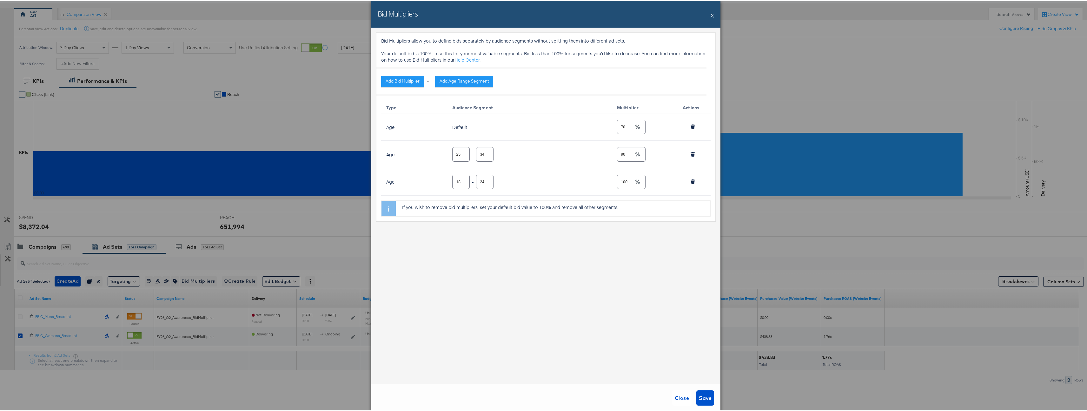
click at [481, 179] on input "24" at bounding box center [484, 178] width 17 height 14
type input "34"
click at [460, 154] on input "24" at bounding box center [461, 151] width 17 height 14
click at [459, 153] on input "23" at bounding box center [461, 151] width 17 height 14
click at [458, 153] on input "23" at bounding box center [461, 151] width 17 height 14
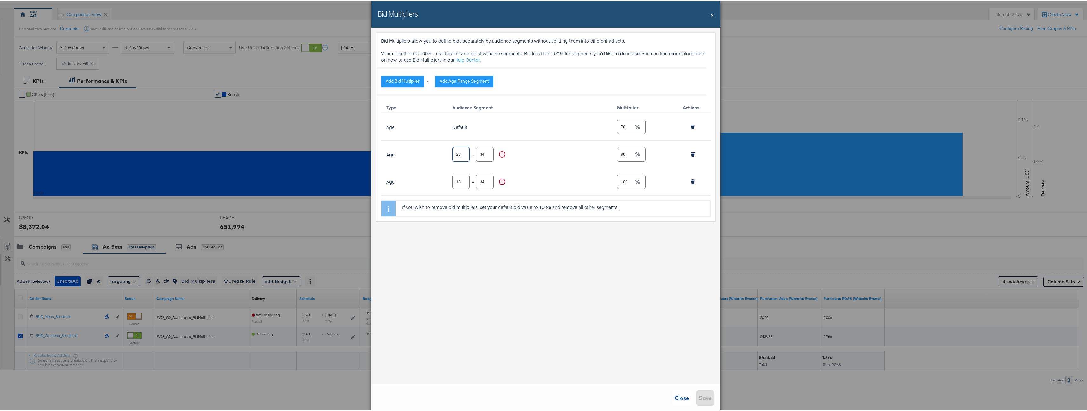
click at [458, 153] on input "23" at bounding box center [461, 151] width 17 height 14
type input "45"
click at [479, 158] on div "34" at bounding box center [484, 153] width 17 height 14
click at [480, 156] on input "34" at bounding box center [484, 151] width 17 height 14
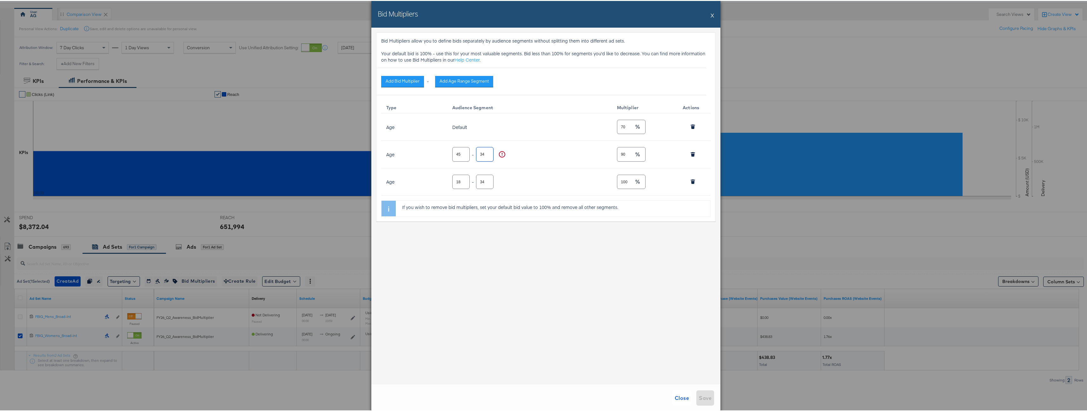
click at [480, 156] on input "34" at bounding box center [484, 151] width 17 height 14
click at [481, 153] on input "34" at bounding box center [484, 151] width 17 height 14
type input "100"
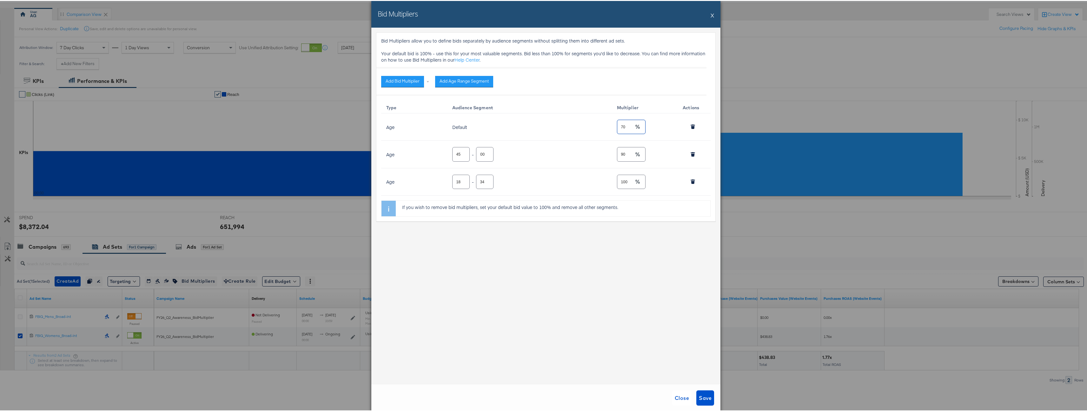
scroll to position [0, 0]
click at [624, 129] on input "70" at bounding box center [625, 123] width 17 height 14
type input "7"
click at [692, 125] on icon "button" at bounding box center [692, 126] width 3 height 3
type input "90"
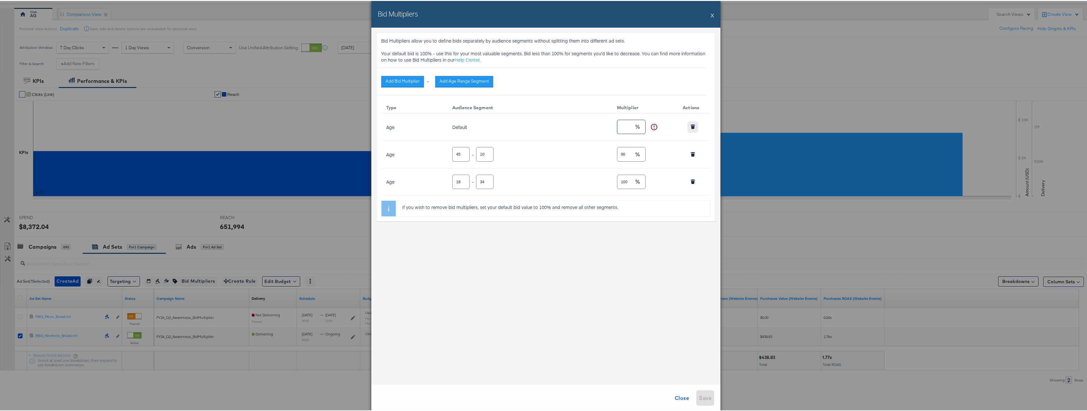
type input "18"
type input "34"
type input "100"
click at [628, 126] on input "90" at bounding box center [625, 123] width 17 height 14
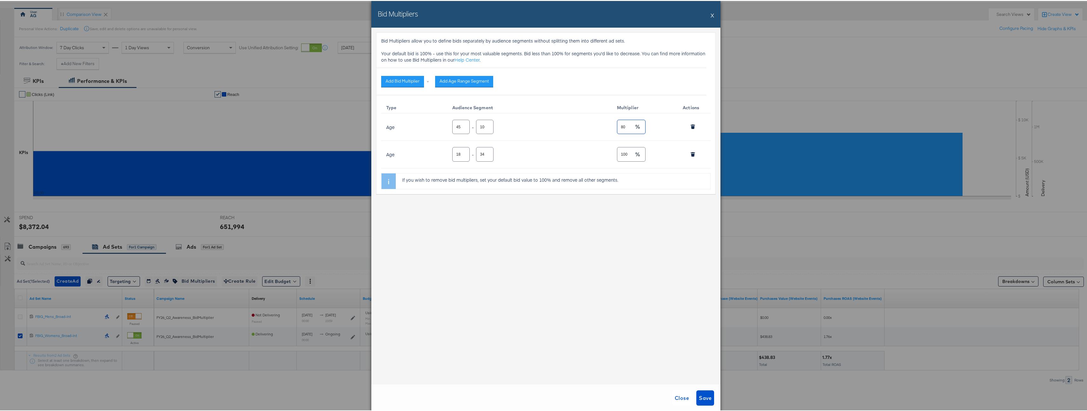
type input "80"
click at [554, 239] on div "Bid Multipliers allow you to define bids separately by audience segments withou…" at bounding box center [545, 205] width 349 height 356
click at [482, 155] on input "34" at bounding box center [484, 151] width 17 height 14
drag, startPoint x: 482, startPoint y: 153, endPoint x: 469, endPoint y: 155, distance: 12.2
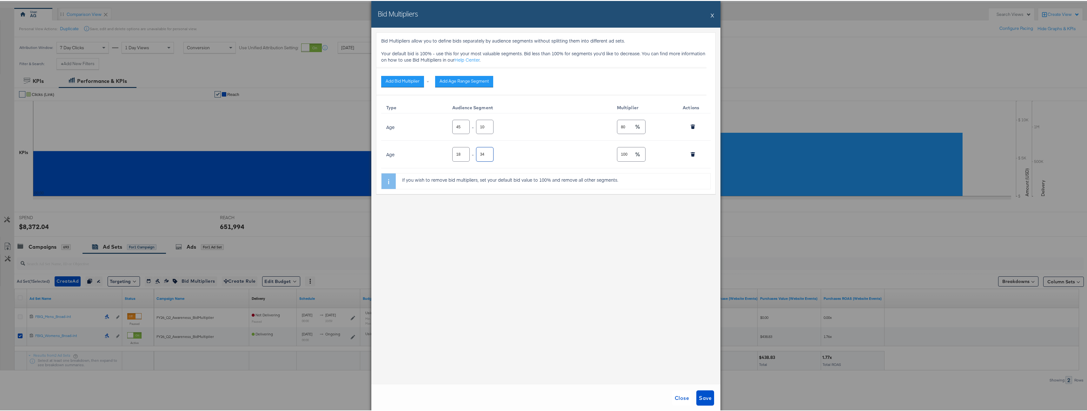
click at [469, 155] on div "18 - 34" at bounding box center [528, 153] width 152 height 17
type input "44"
drag, startPoint x: 547, startPoint y: 243, endPoint x: 621, endPoint y: 289, distance: 87.1
click at [547, 243] on div "Bid Multipliers allow you to define bids separately by audience segments withou…" at bounding box center [545, 205] width 349 height 356
click at [702, 403] on button "Save" at bounding box center [705, 396] width 18 height 15
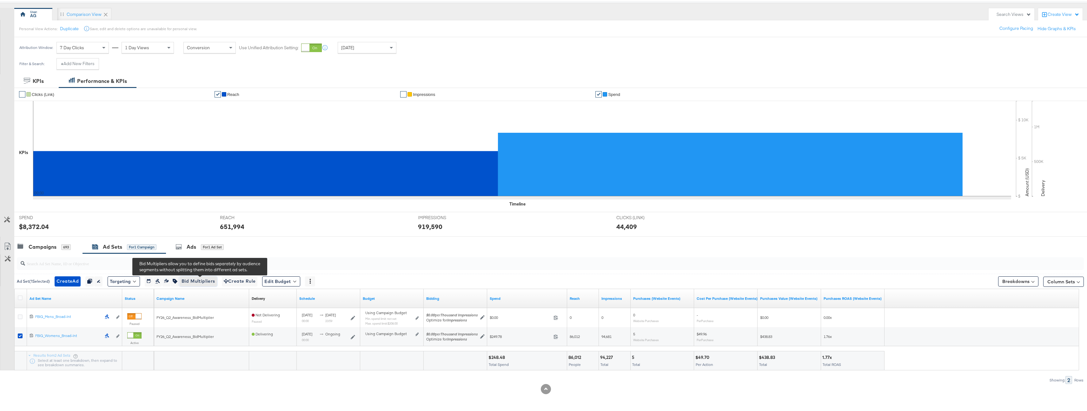
click at [211, 278] on span "Bid Multipliers" at bounding box center [199, 280] width 34 height 8
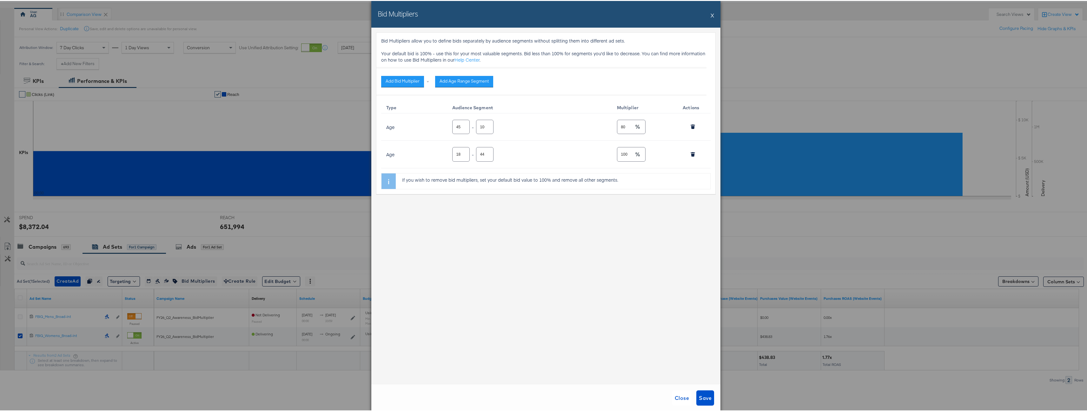
click at [711, 11] on button "X" at bounding box center [712, 14] width 3 height 13
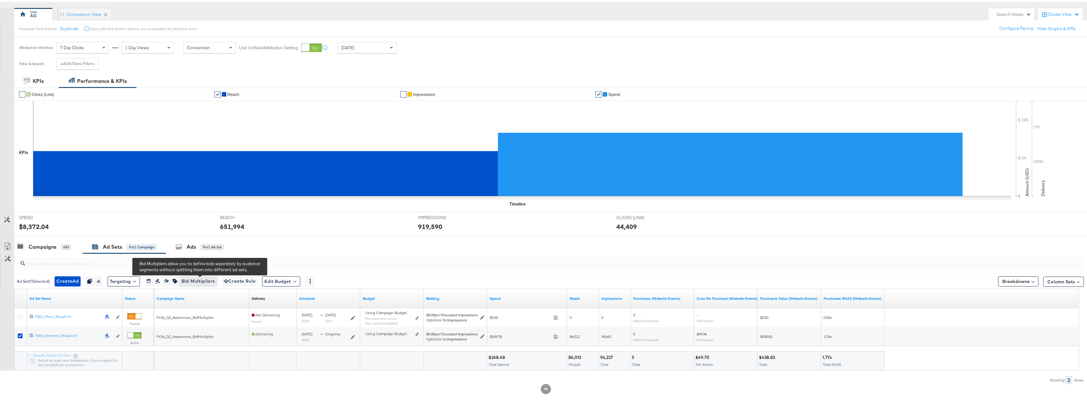
click at [211, 278] on span "Bid Multipliers" at bounding box center [199, 280] width 34 height 8
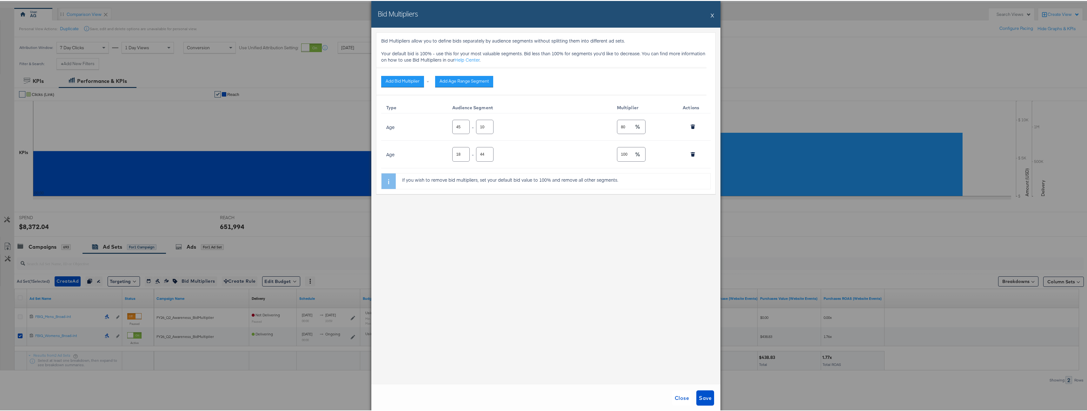
click at [480, 154] on input "44" at bounding box center [484, 151] width 17 height 14
type input "34"
click at [703, 400] on span "Save" at bounding box center [705, 396] width 13 height 9
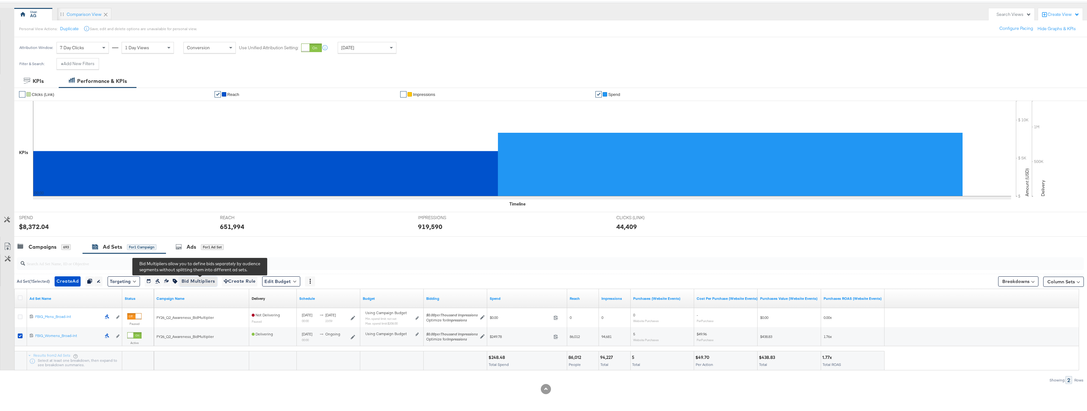
click at [203, 282] on span "Bid Multipliers" at bounding box center [199, 280] width 34 height 8
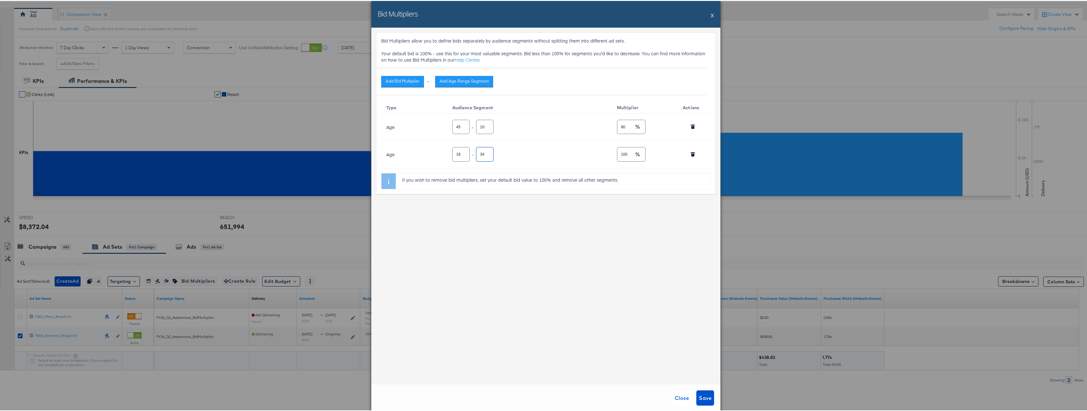
click at [480, 154] on input "34" at bounding box center [484, 151] width 17 height 14
type input "44"
click at [601, 312] on div "Bid Multipliers allow you to define bids separately by audience segments withou…" at bounding box center [545, 205] width 349 height 356
click at [699, 399] on span "Save" at bounding box center [705, 396] width 13 height 9
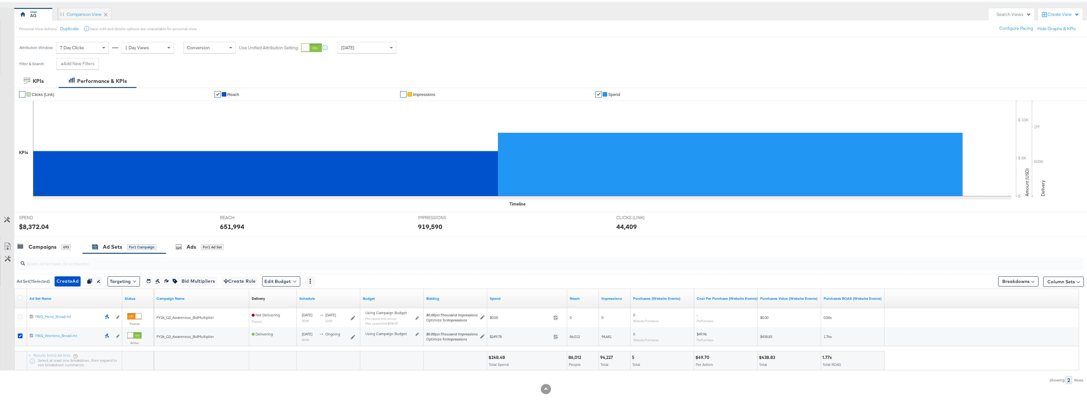
click at [588, 233] on div "IMPRESSIONS IMPRESSIONS 919,590" at bounding box center [512, 223] width 198 height 24
